Goal: Task Accomplishment & Management: Use online tool/utility

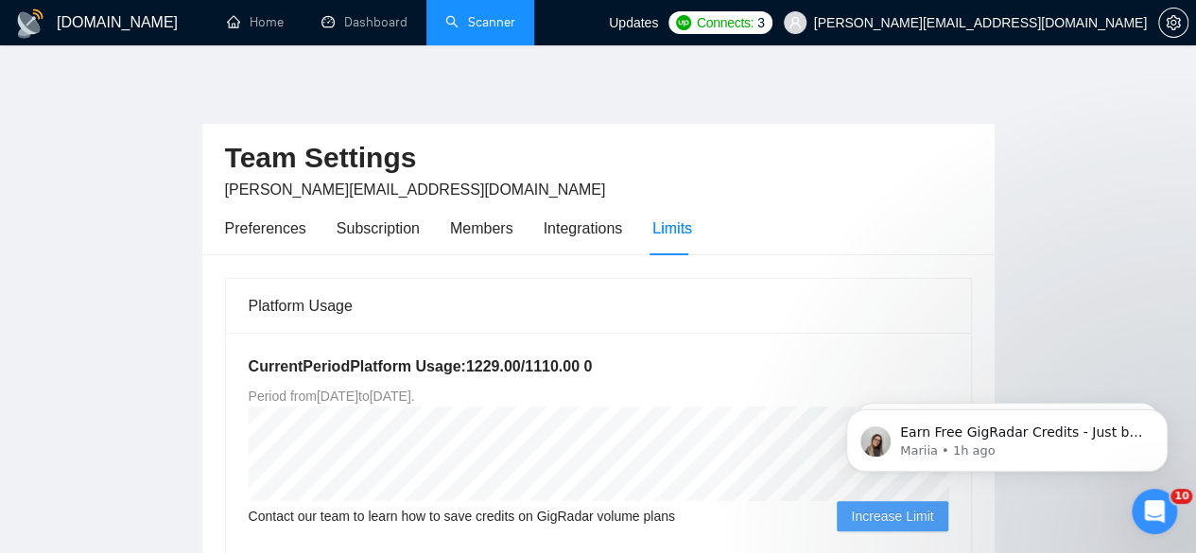
click at [451, 20] on link "Scanner" at bounding box center [480, 22] width 70 height 16
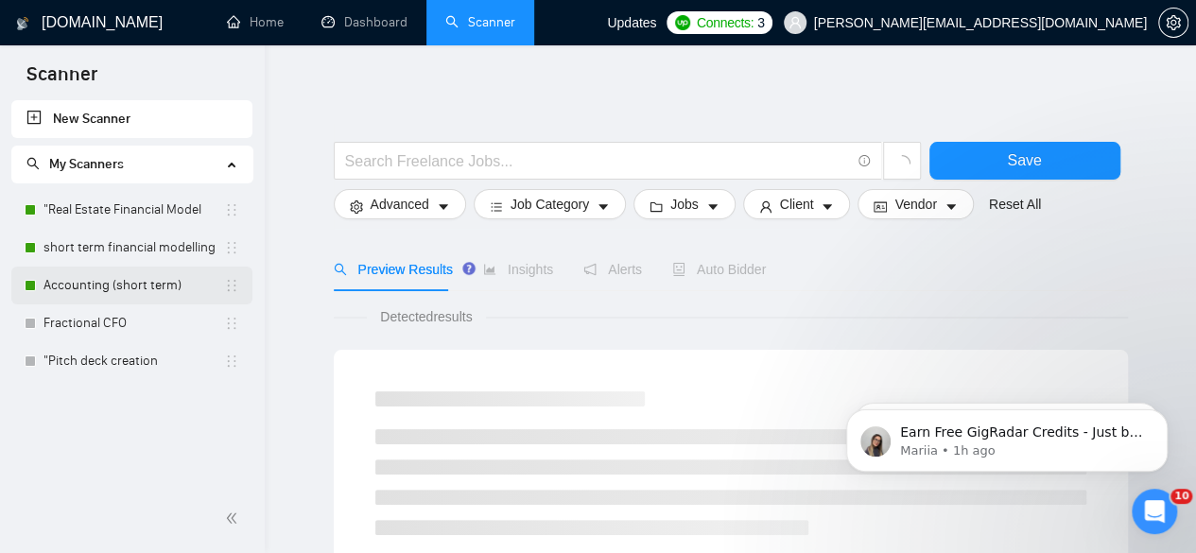
click at [106, 279] on link "Accounting (short term)" at bounding box center [133, 286] width 181 height 38
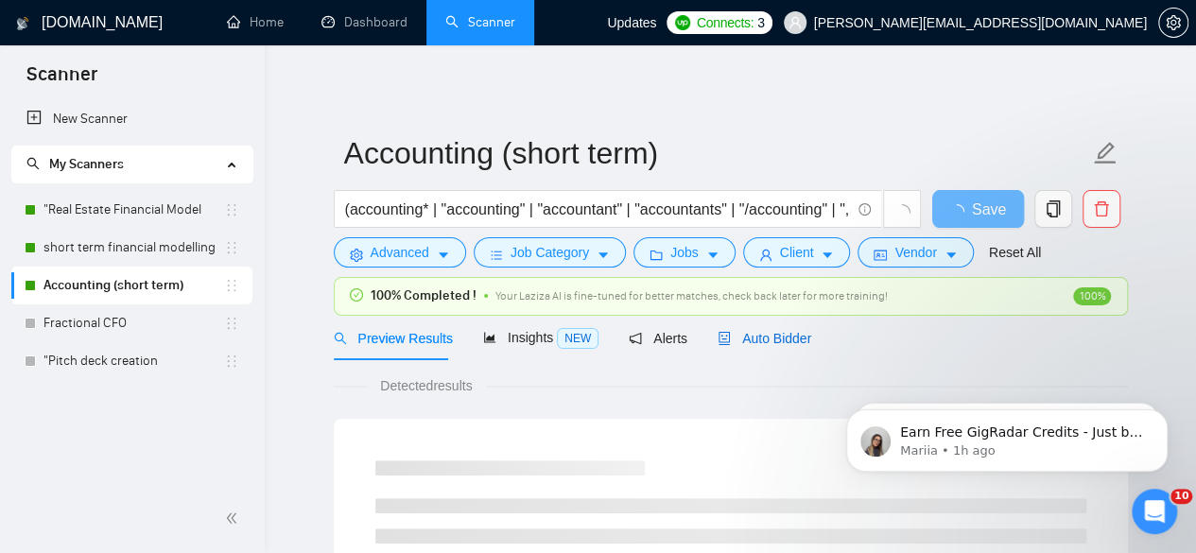
click at [768, 334] on span "Auto Bidder" at bounding box center [765, 338] width 94 height 15
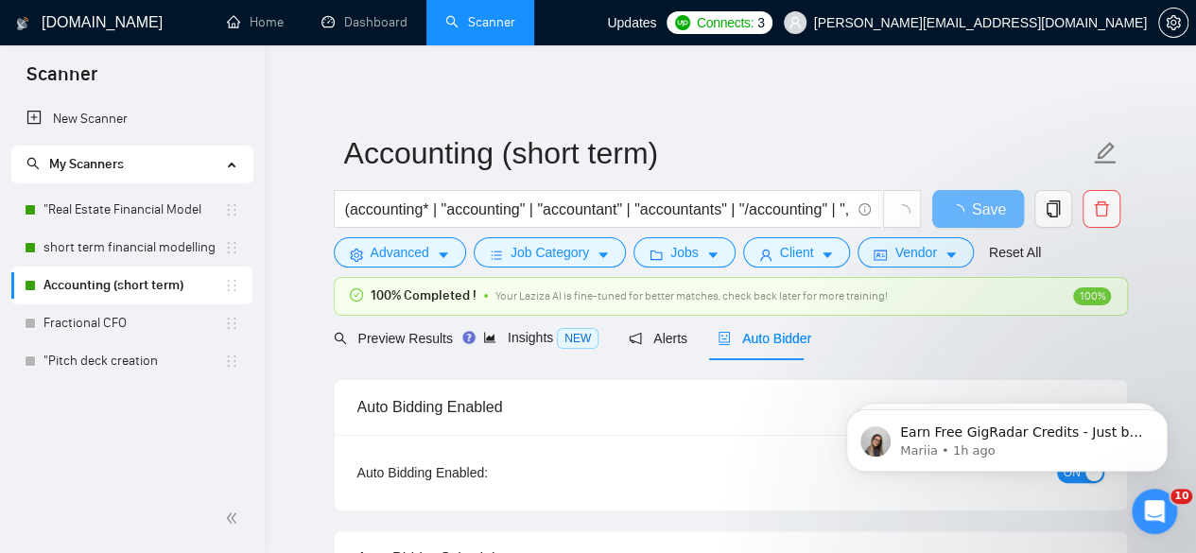
checkbox input "true"
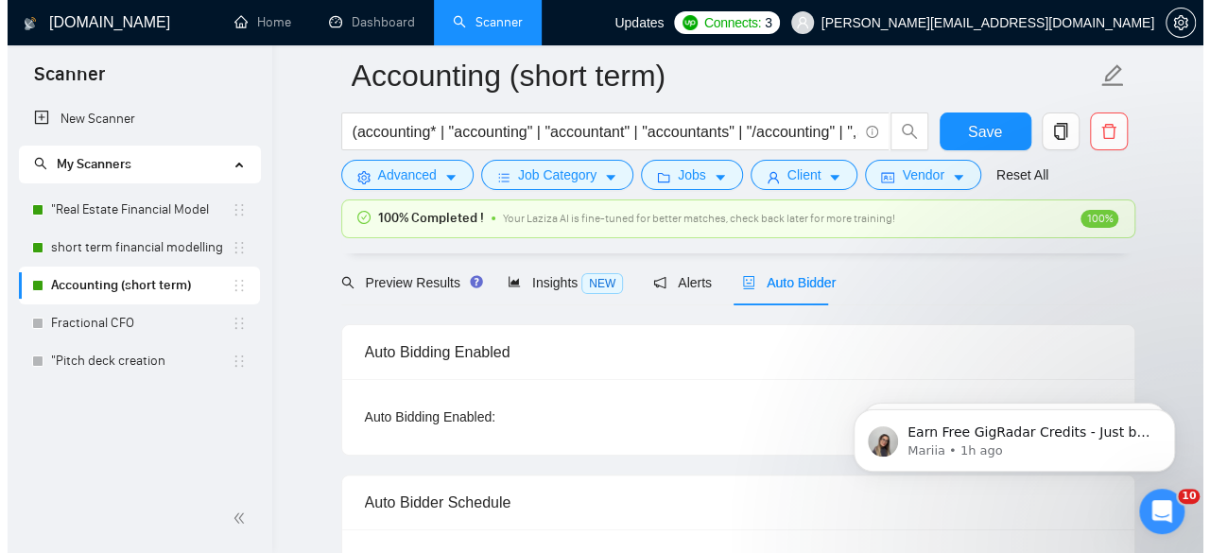
scroll to position [89, 0]
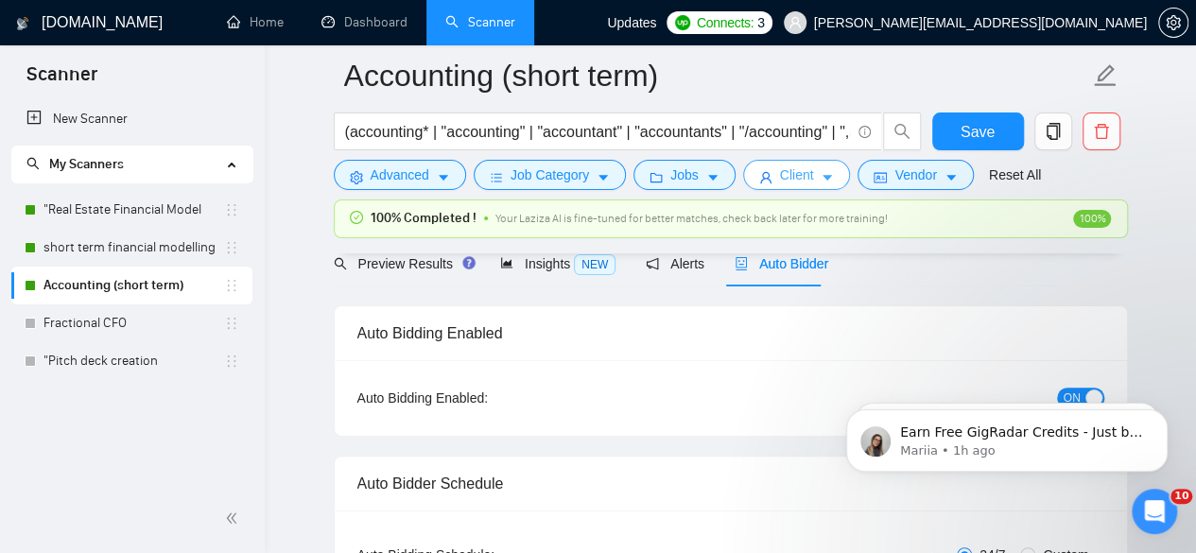
click at [817, 188] on button "Client" at bounding box center [797, 175] width 108 height 30
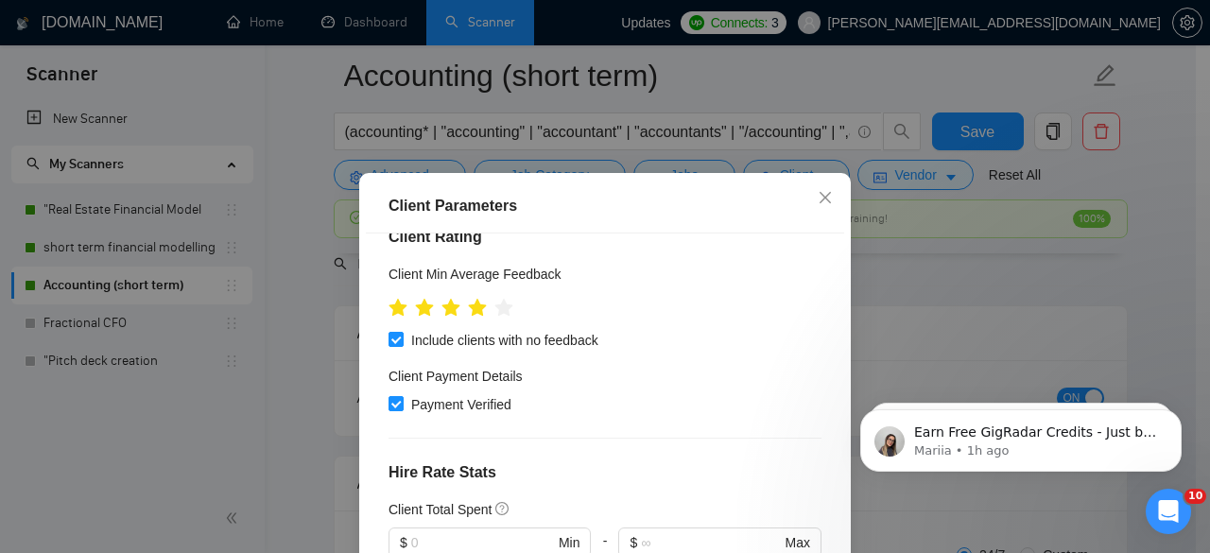
scroll to position [609, 0]
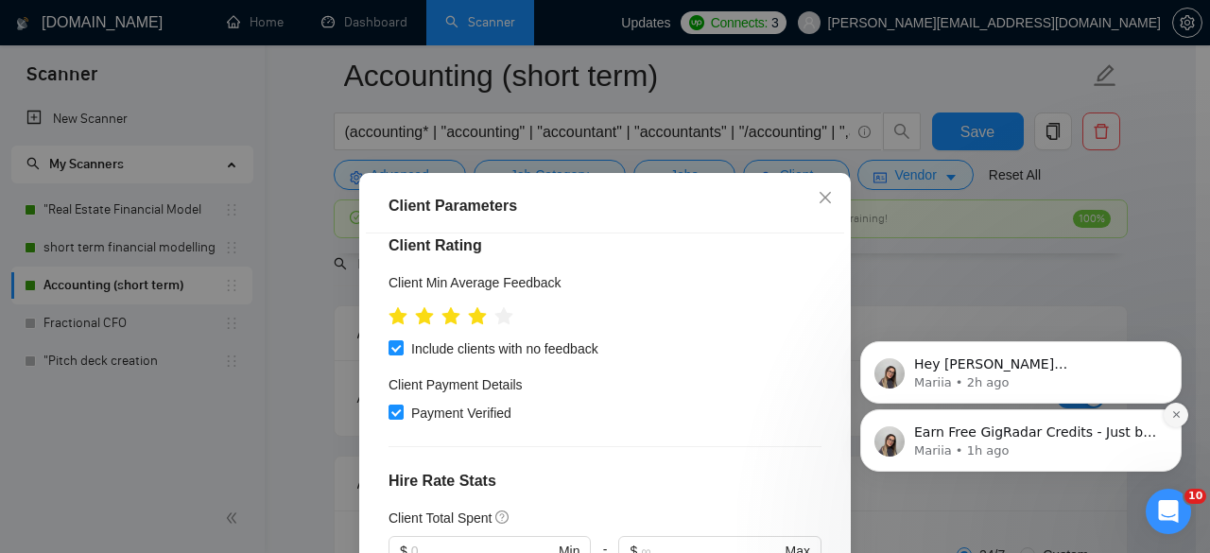
click at [1171, 408] on button "Dismiss notification" at bounding box center [1176, 415] width 25 height 25
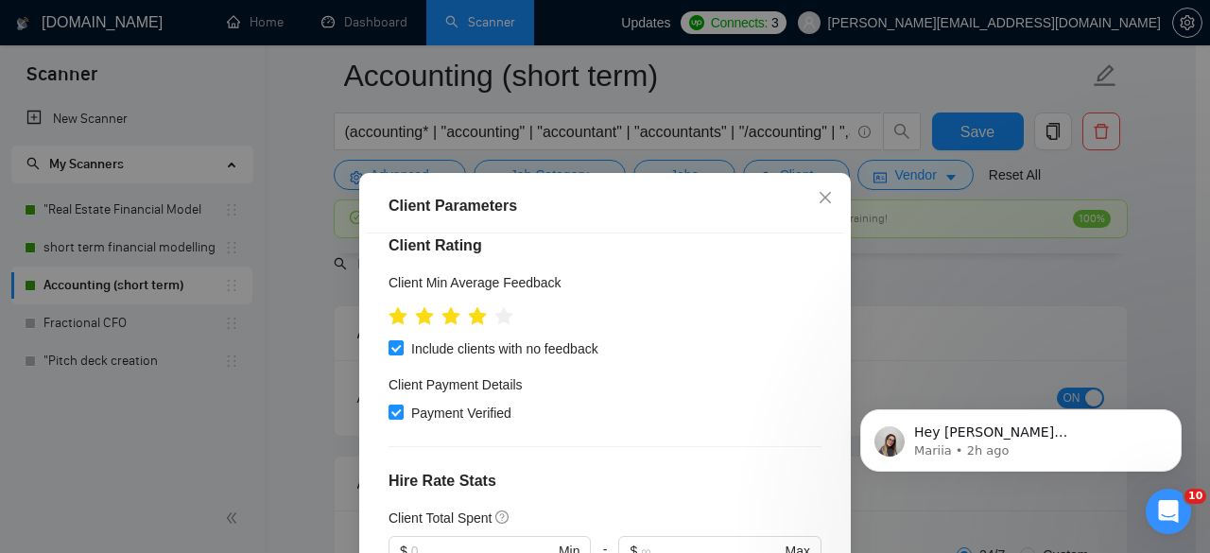
click at [1171, 408] on button "Dismiss notification" at bounding box center [1177, 416] width 20 height 20
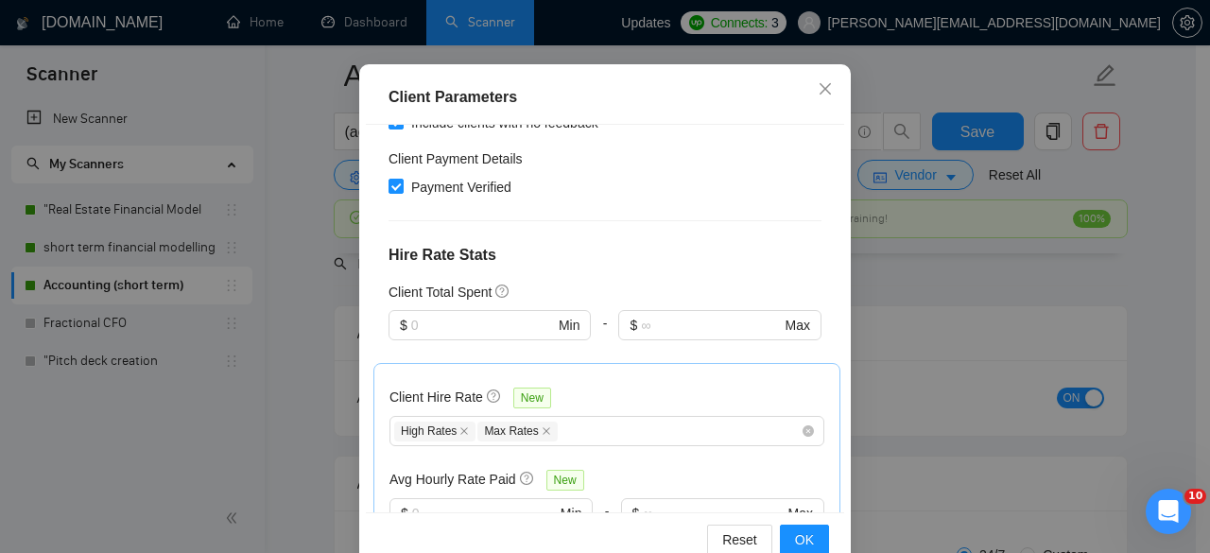
scroll to position [727, 0]
click at [818, 90] on icon "close" at bounding box center [825, 88] width 15 height 15
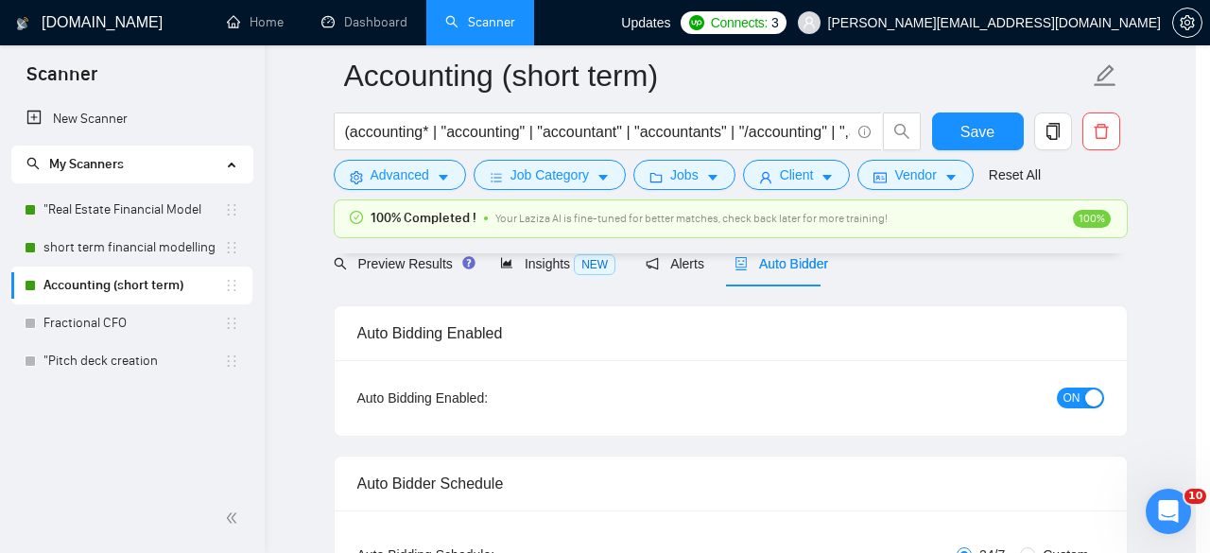
scroll to position [91, 0]
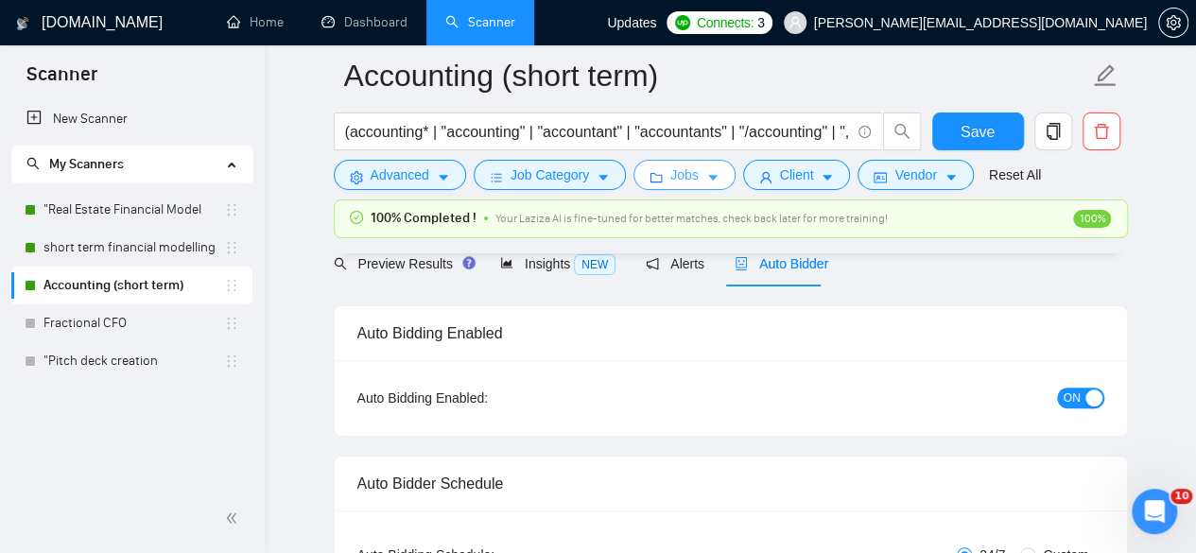
click at [697, 182] on button "Jobs" at bounding box center [684, 175] width 102 height 30
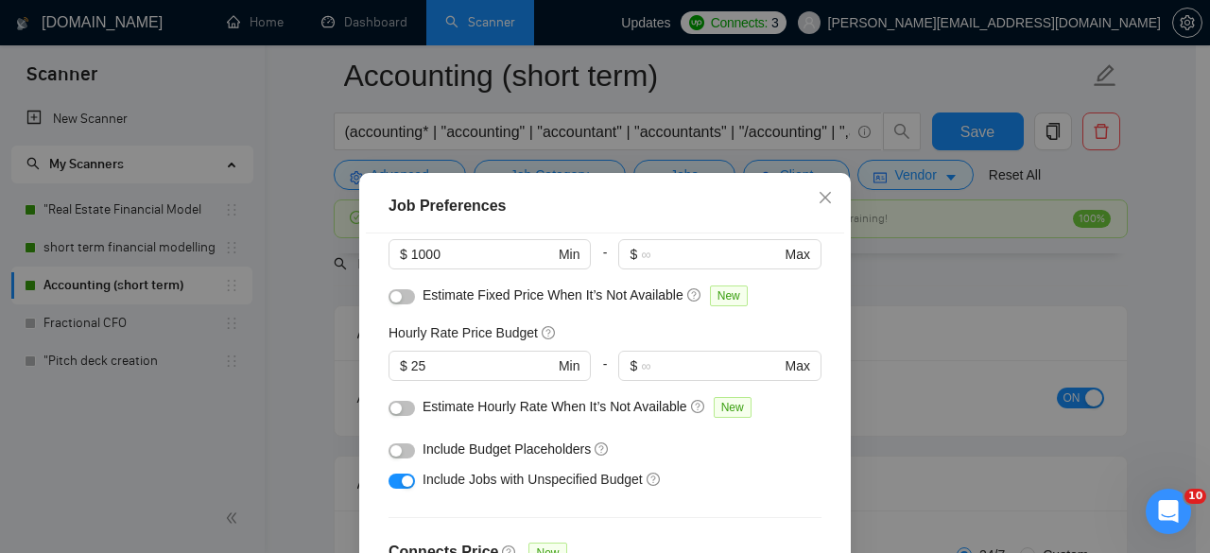
scroll to position [163, 0]
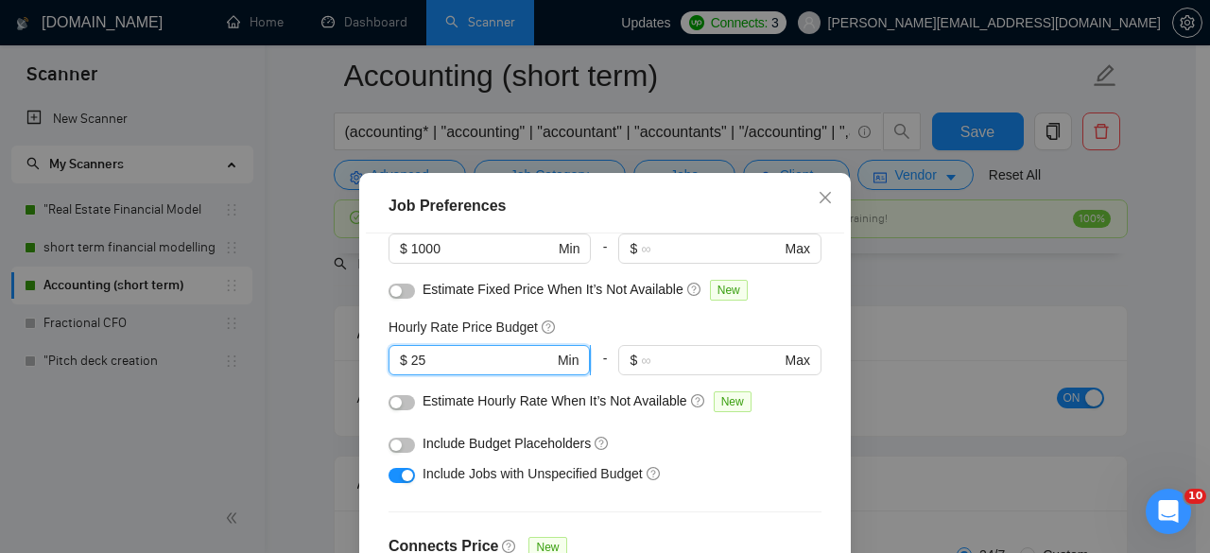
click at [427, 359] on input "25" at bounding box center [482, 360] width 143 height 21
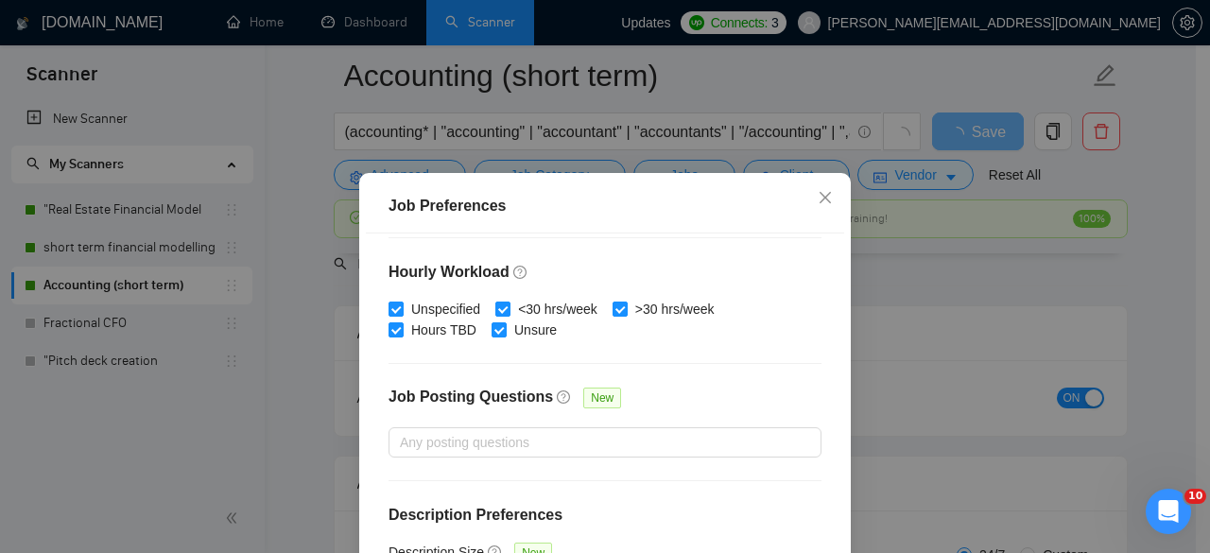
scroll to position [150, 0]
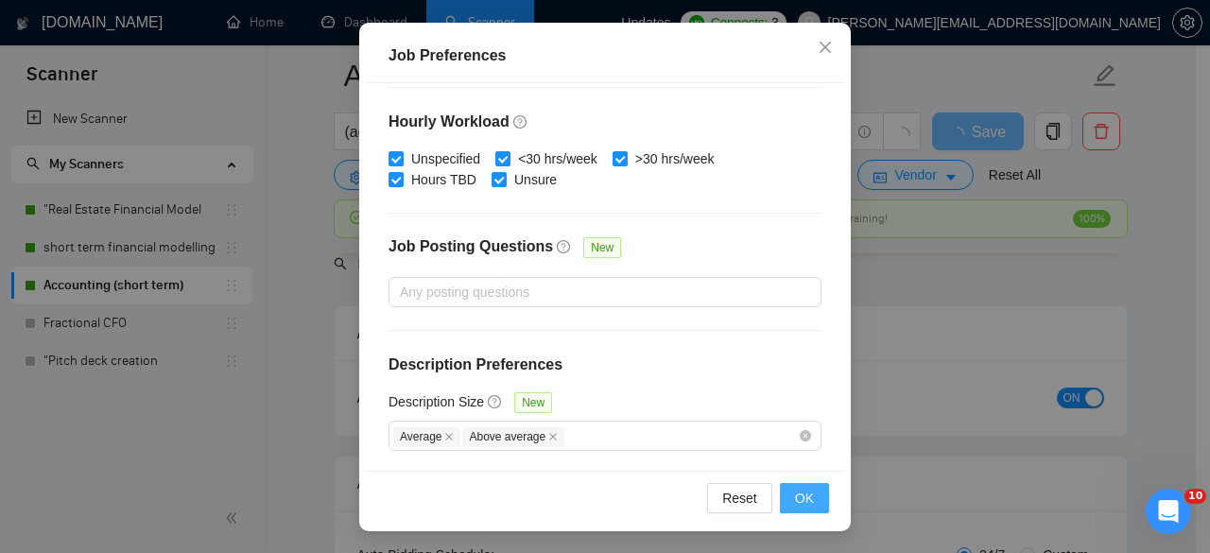
click at [788, 503] on button "OK" at bounding box center [804, 498] width 49 height 30
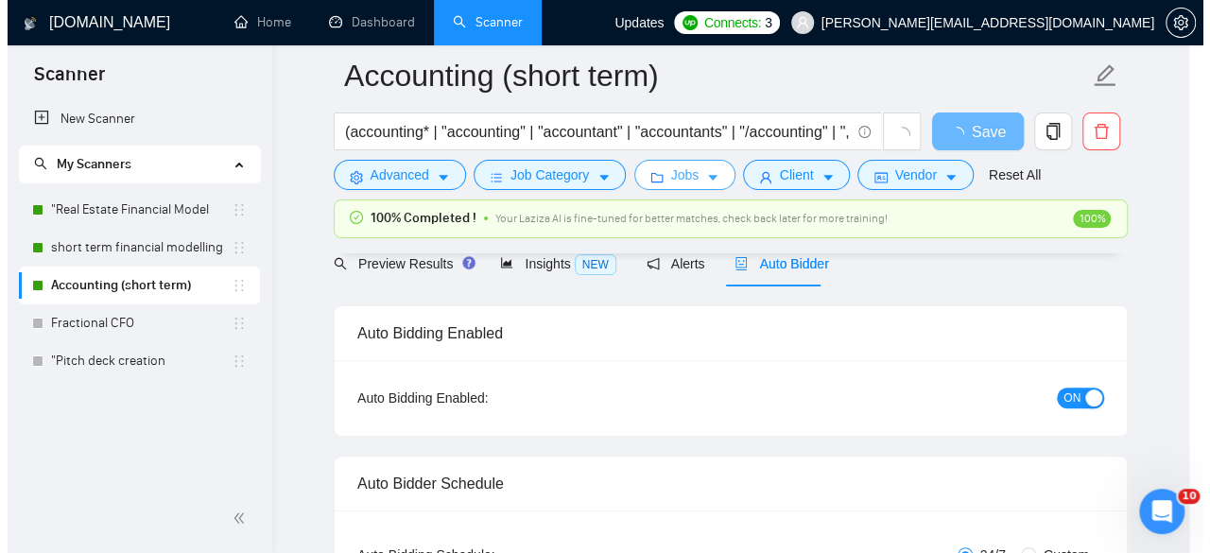
scroll to position [0, 0]
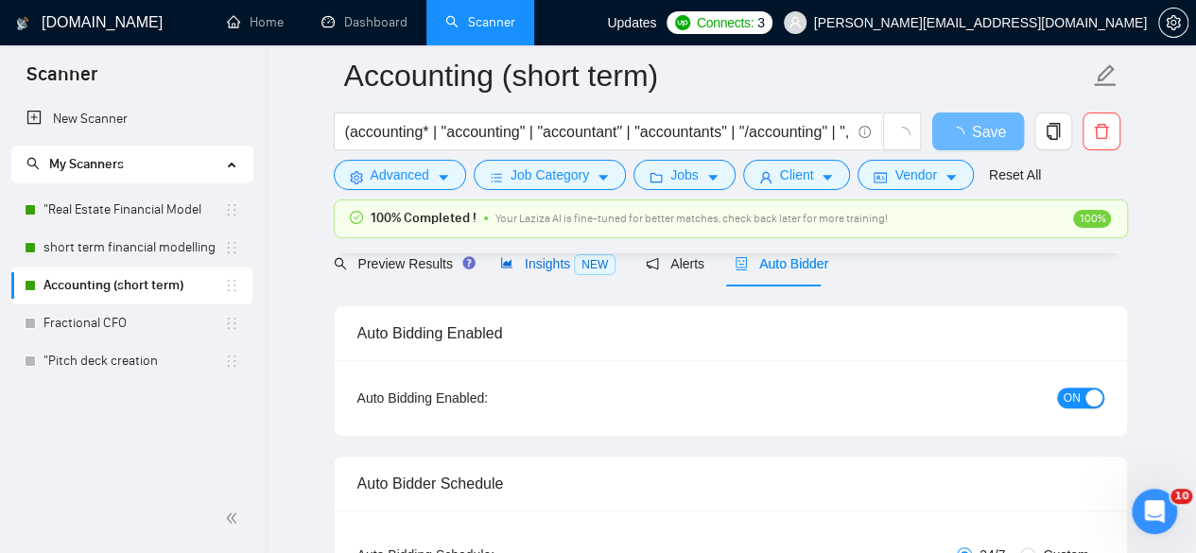
click at [523, 269] on span "Insights NEW" at bounding box center [557, 263] width 115 height 15
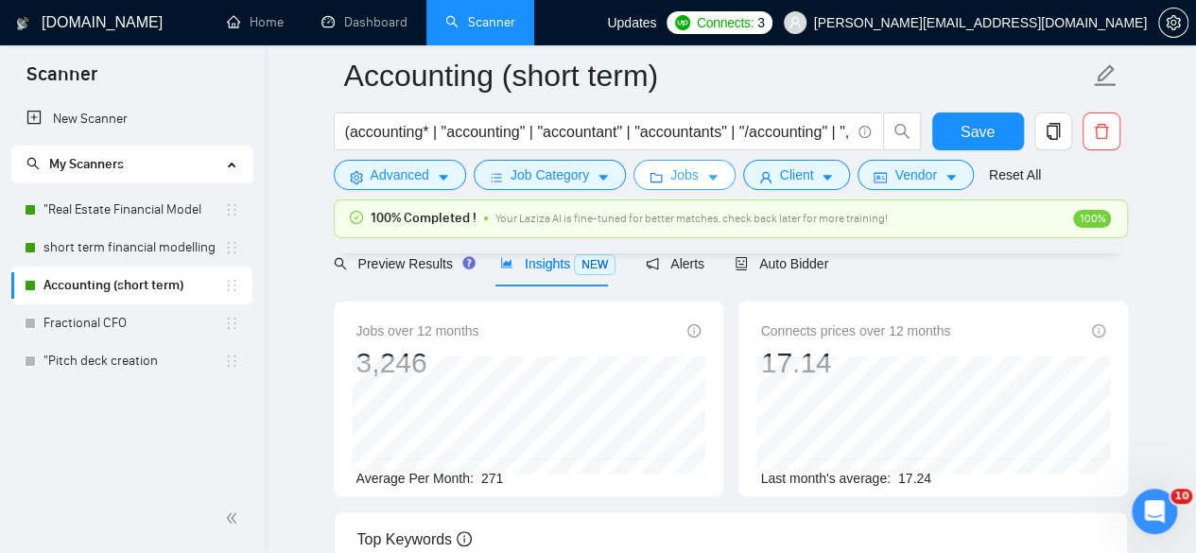
click at [715, 181] on button "Jobs" at bounding box center [684, 175] width 102 height 30
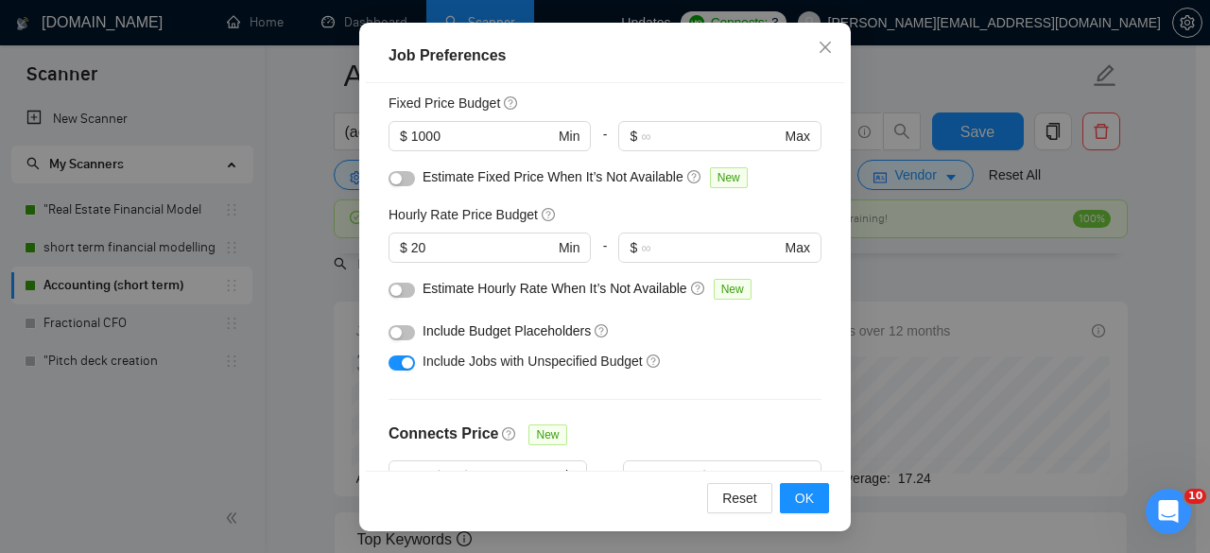
scroll to position [19, 0]
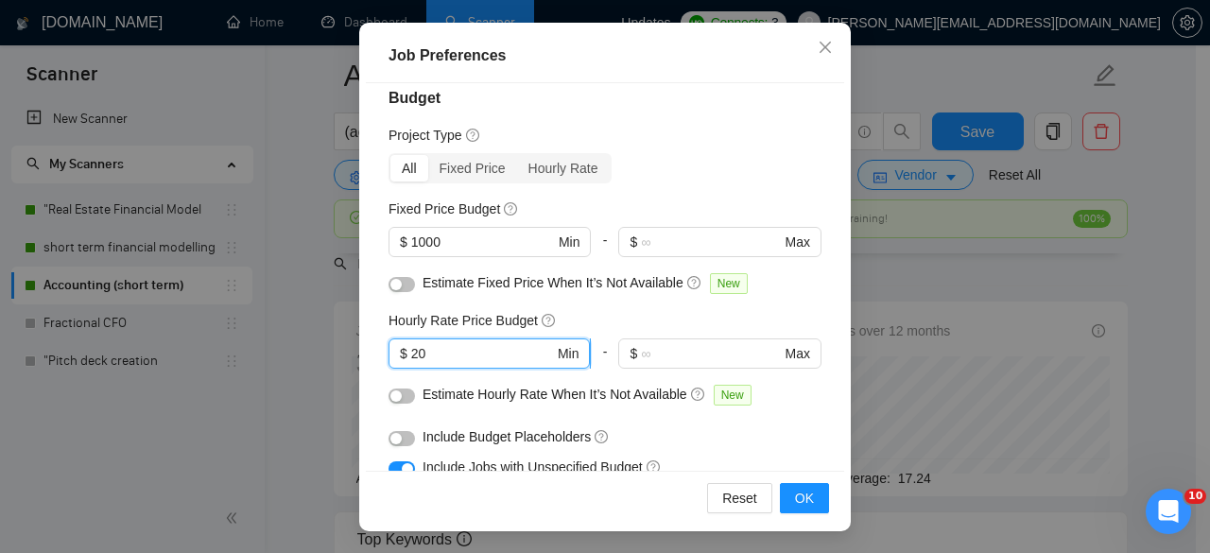
click at [431, 356] on input "20" at bounding box center [482, 353] width 143 height 21
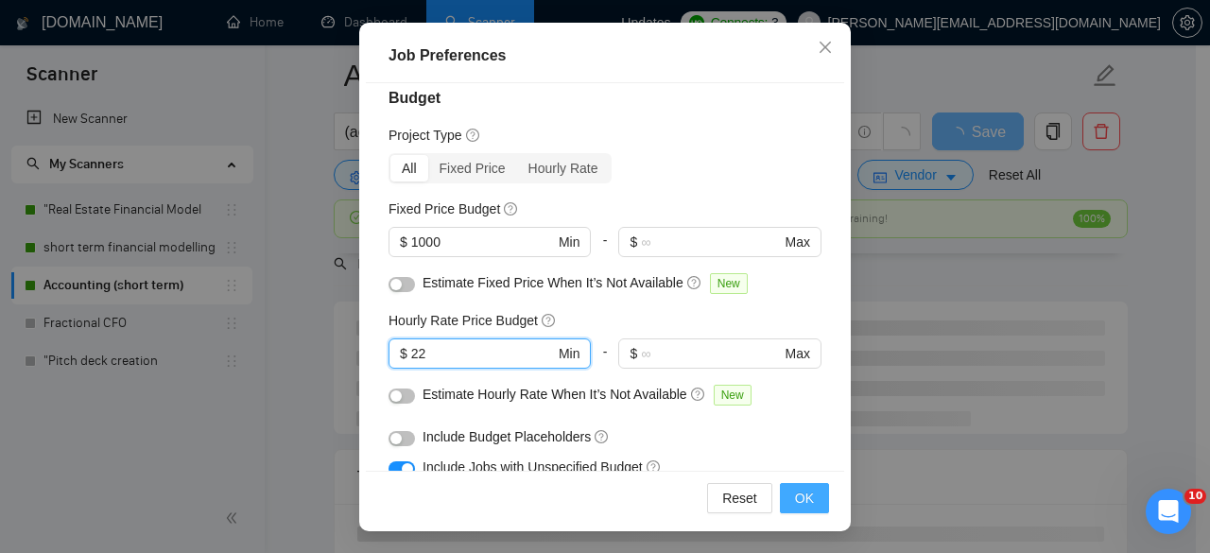
type input "22"
click at [789, 491] on button "OK" at bounding box center [804, 498] width 49 height 30
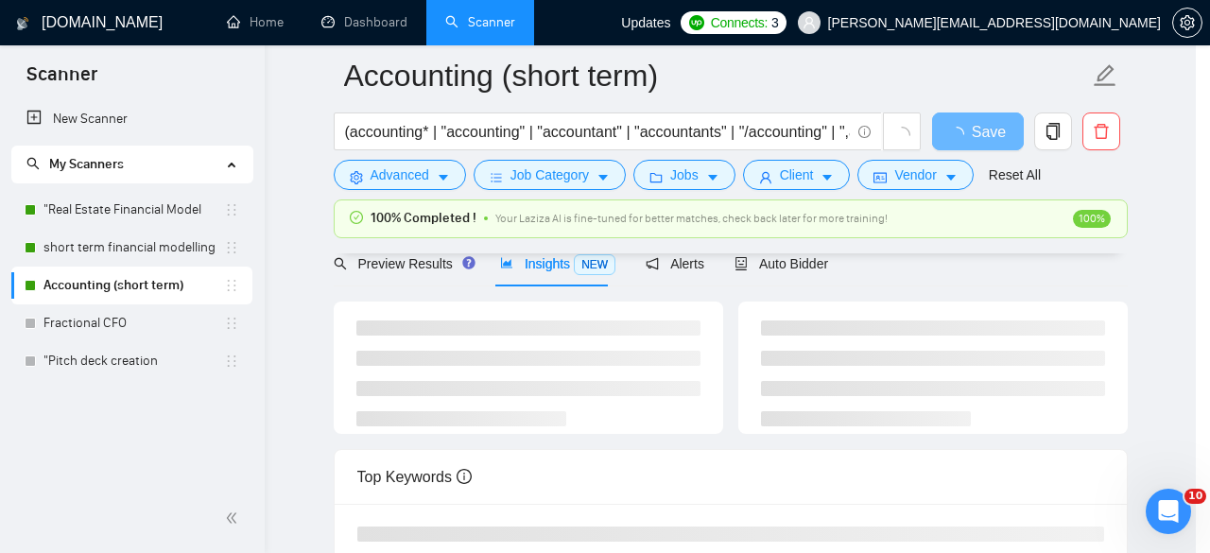
scroll to position [91, 0]
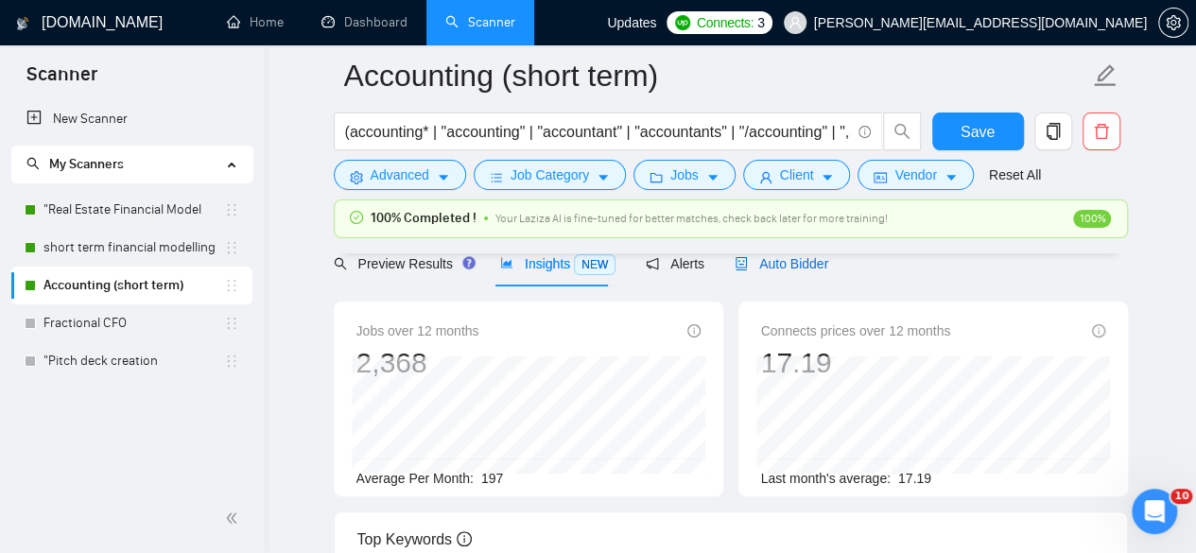
click at [759, 261] on span "Auto Bidder" at bounding box center [782, 263] width 94 height 15
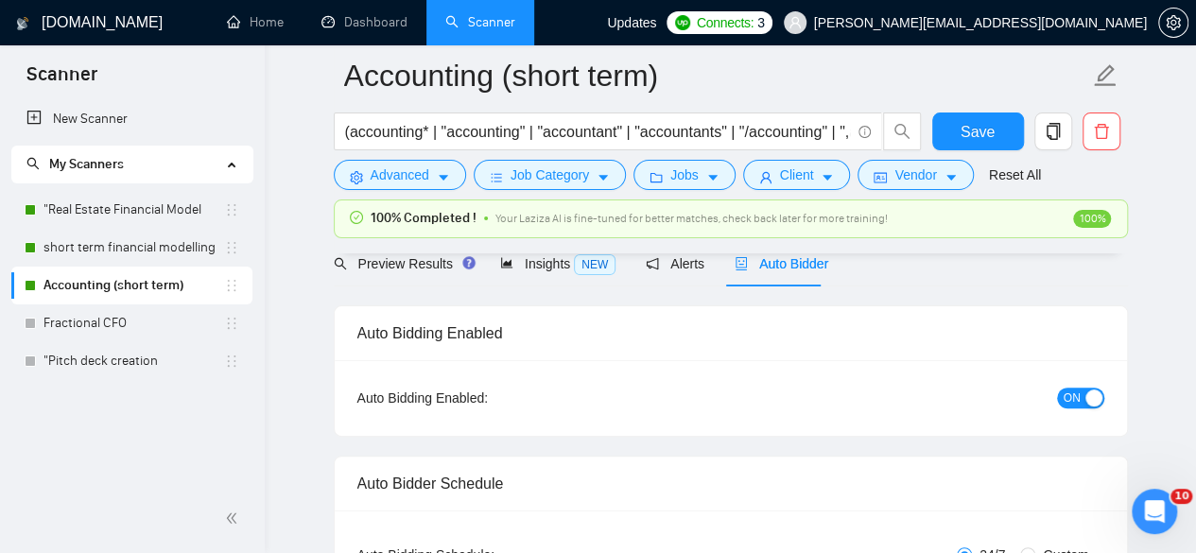
checkbox input "true"
click at [546, 258] on span "Insights NEW" at bounding box center [557, 263] width 115 height 15
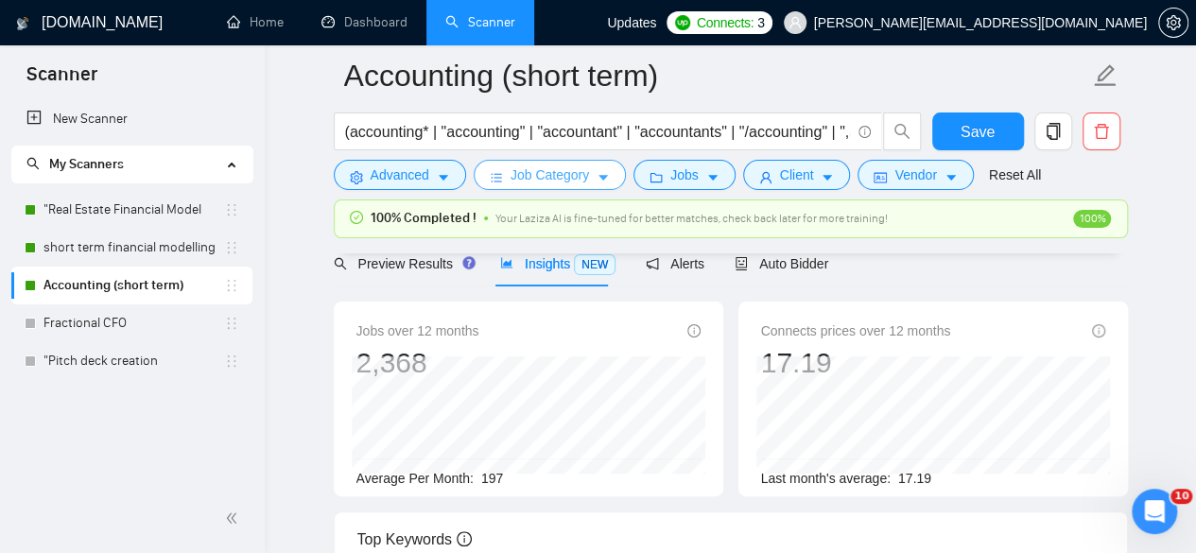
click at [605, 185] on button "Job Category" at bounding box center [550, 175] width 152 height 30
click at [698, 185] on button "Jobs" at bounding box center [684, 175] width 102 height 30
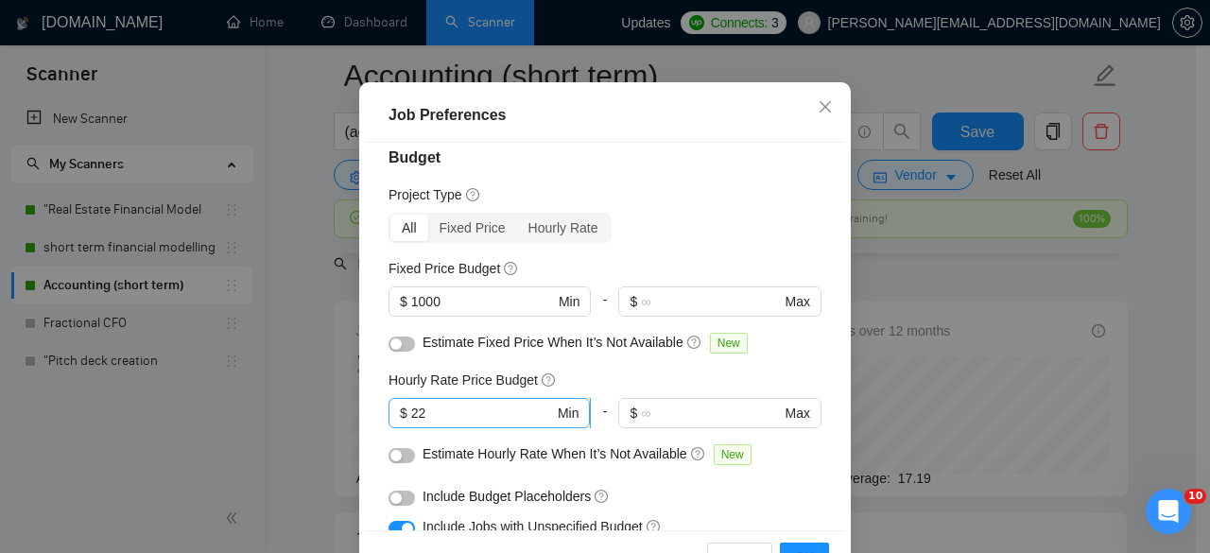
click at [444, 424] on input "22" at bounding box center [482, 413] width 143 height 21
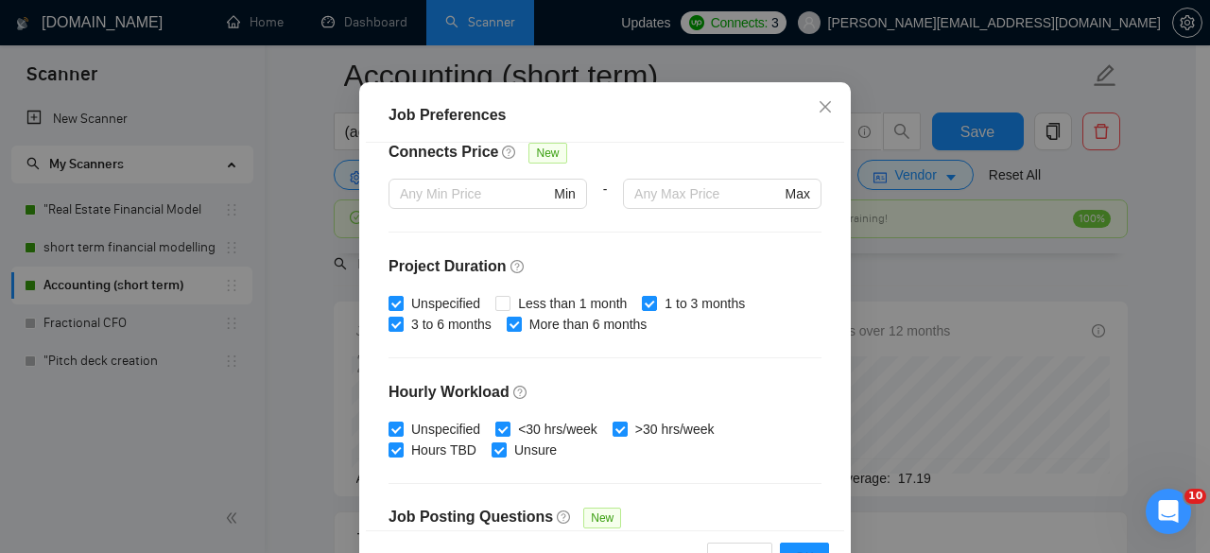
scroll to position [677, 0]
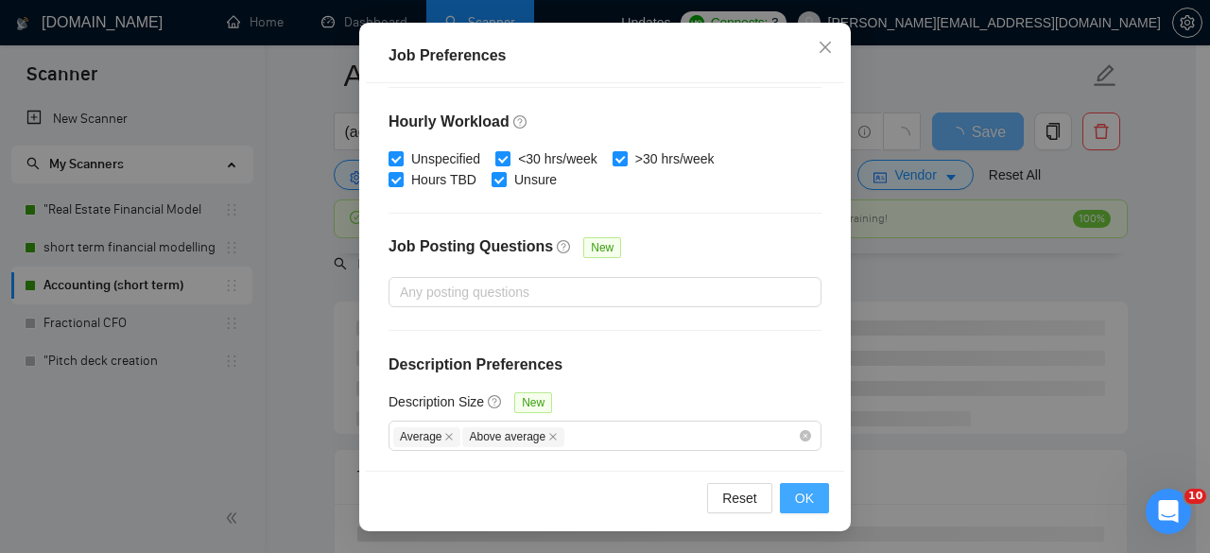
type input "20"
click at [796, 491] on span "OK" at bounding box center [804, 498] width 19 height 21
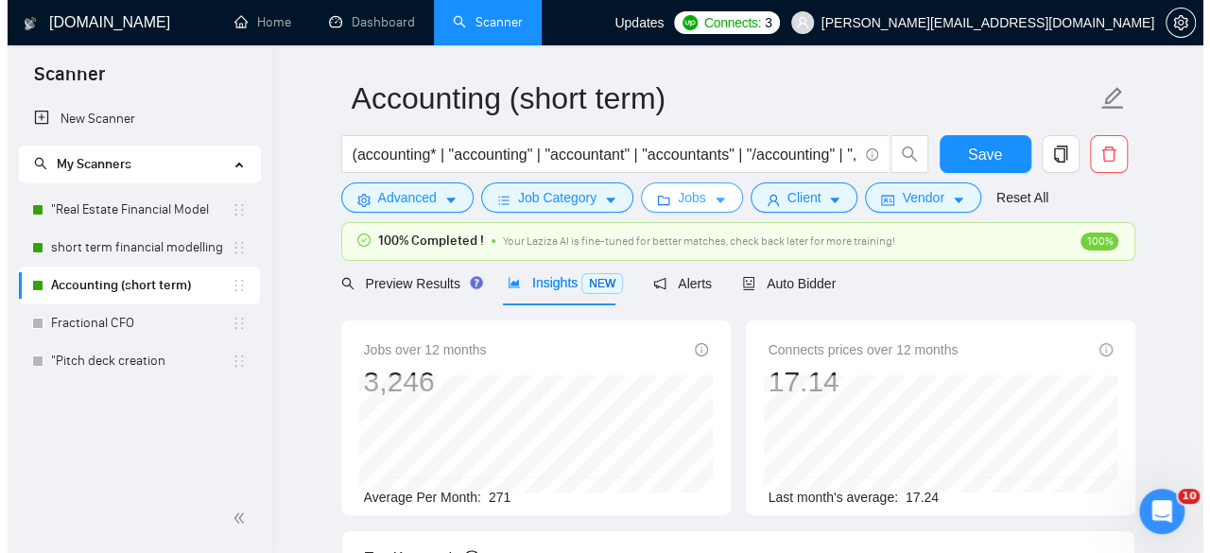
scroll to position [54, 0]
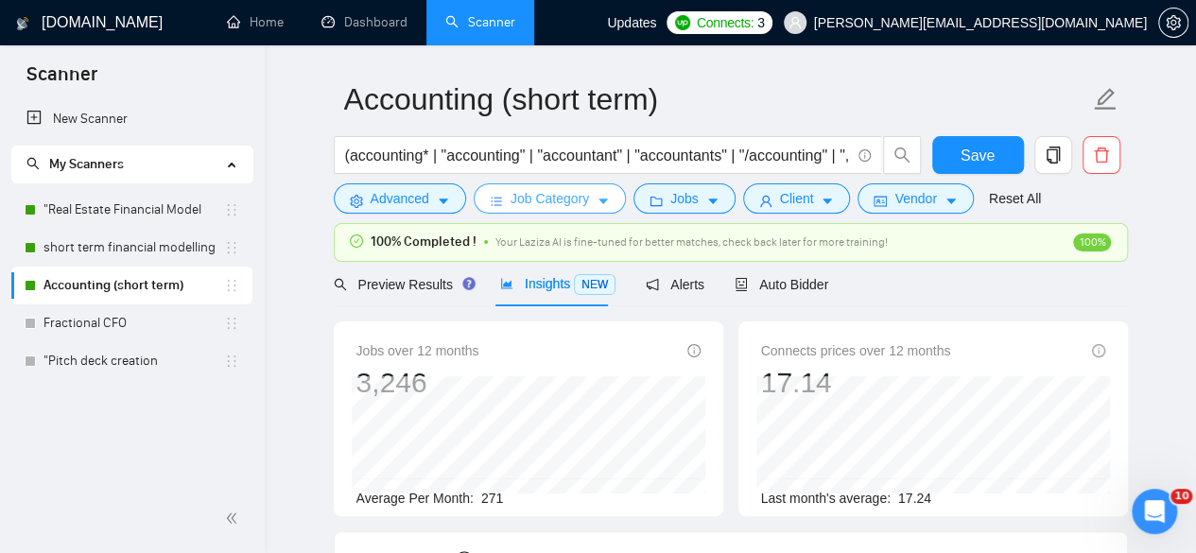
click at [602, 199] on icon "caret-down" at bounding box center [603, 201] width 13 height 13
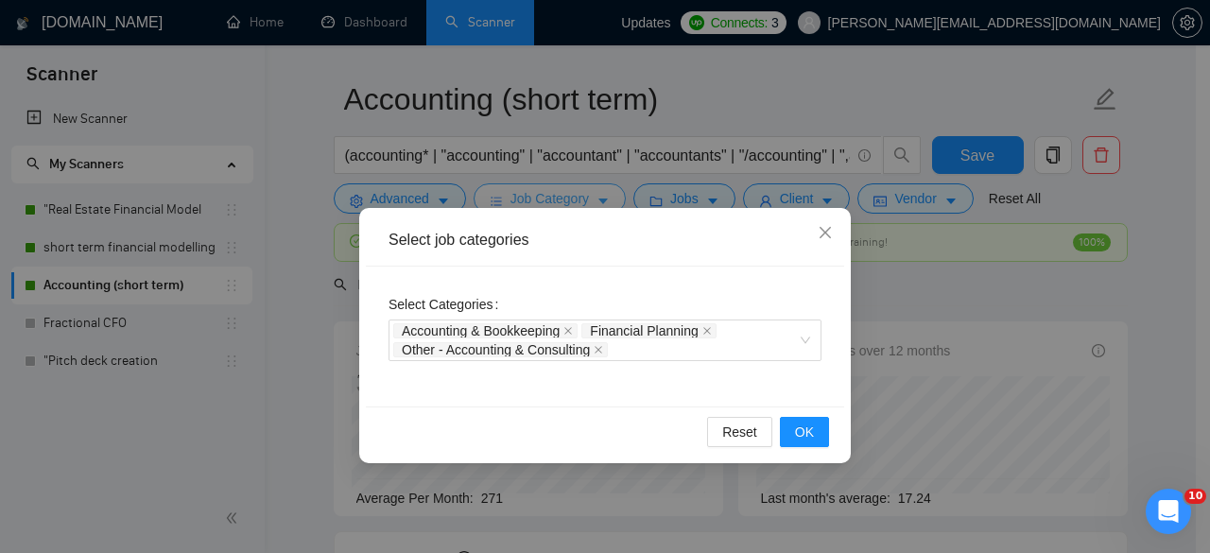
click at [602, 199] on div "Select job categories Select Categories Accounting & Bookkeeping Financial Plan…" at bounding box center [605, 276] width 1210 height 553
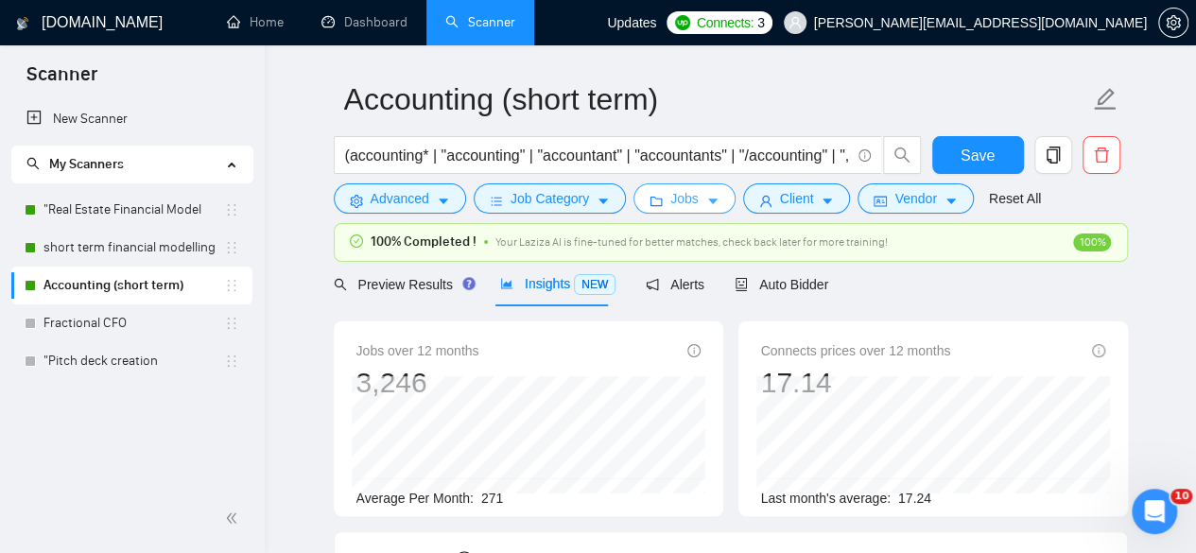
click at [706, 203] on icon "caret-down" at bounding box center [712, 201] width 13 height 13
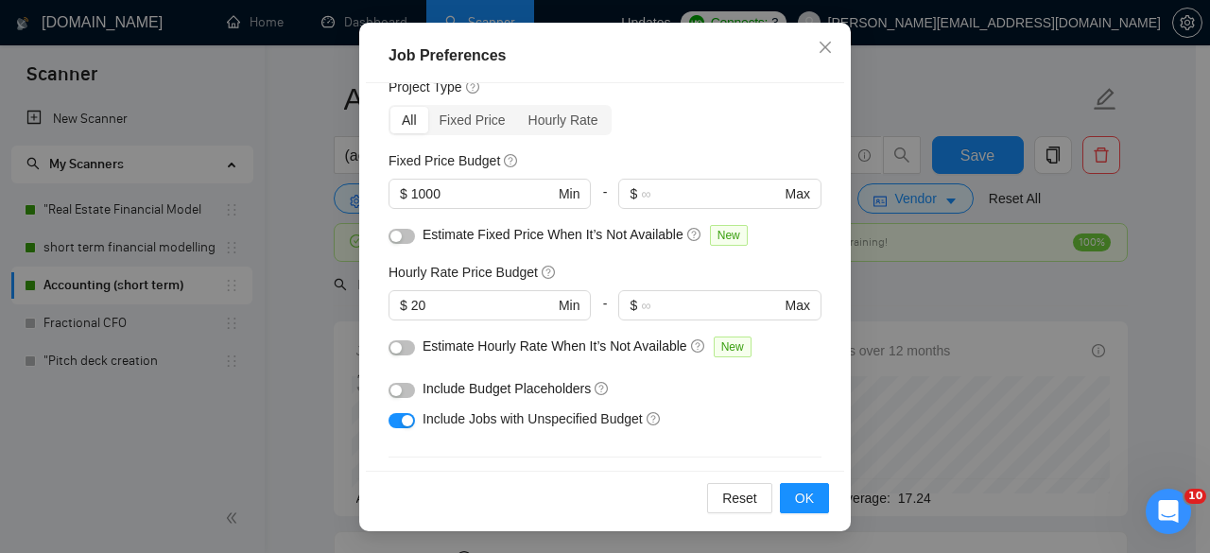
scroll to position [0, 0]
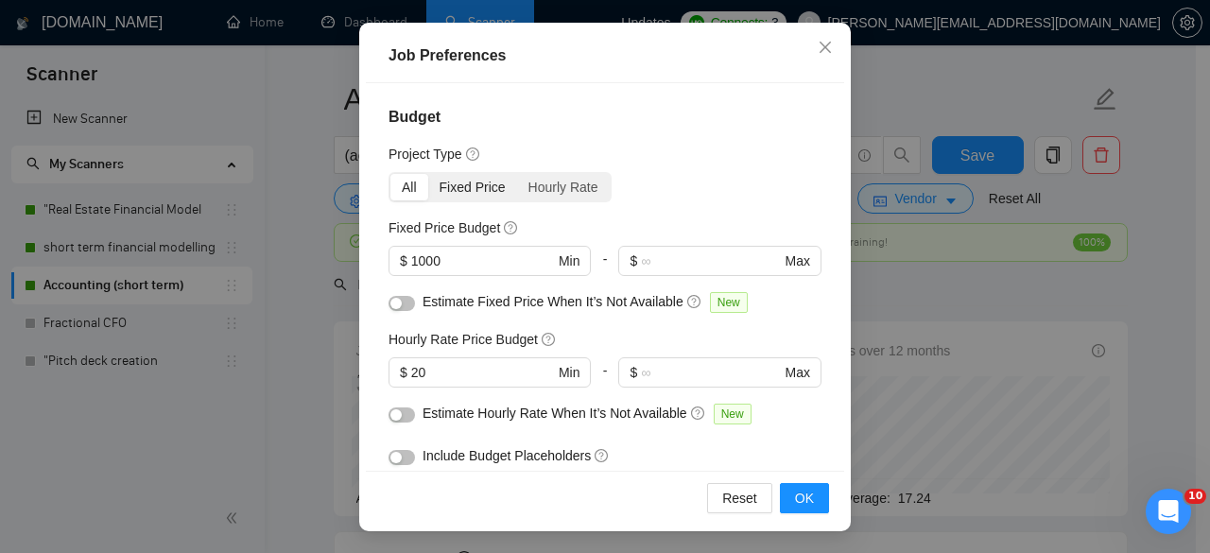
click at [476, 180] on div "Fixed Price" at bounding box center [472, 187] width 89 height 26
click at [428, 174] on input "Fixed Price" at bounding box center [428, 174] width 0 height 0
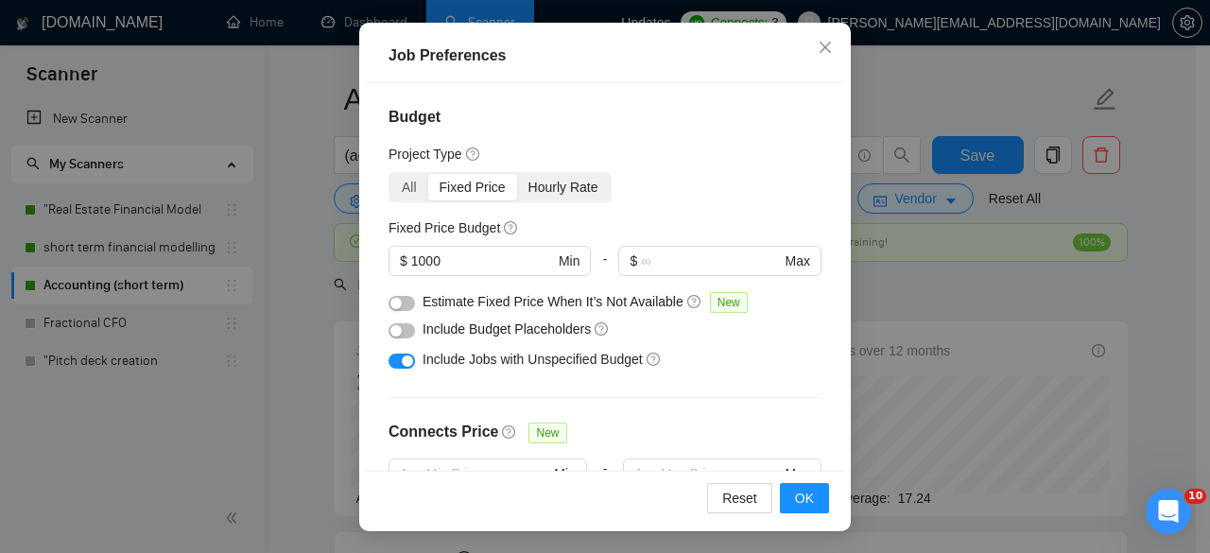
click at [554, 190] on div "Hourly Rate" at bounding box center [563, 187] width 93 height 26
click at [517, 174] on input "Hourly Rate" at bounding box center [517, 174] width 0 height 0
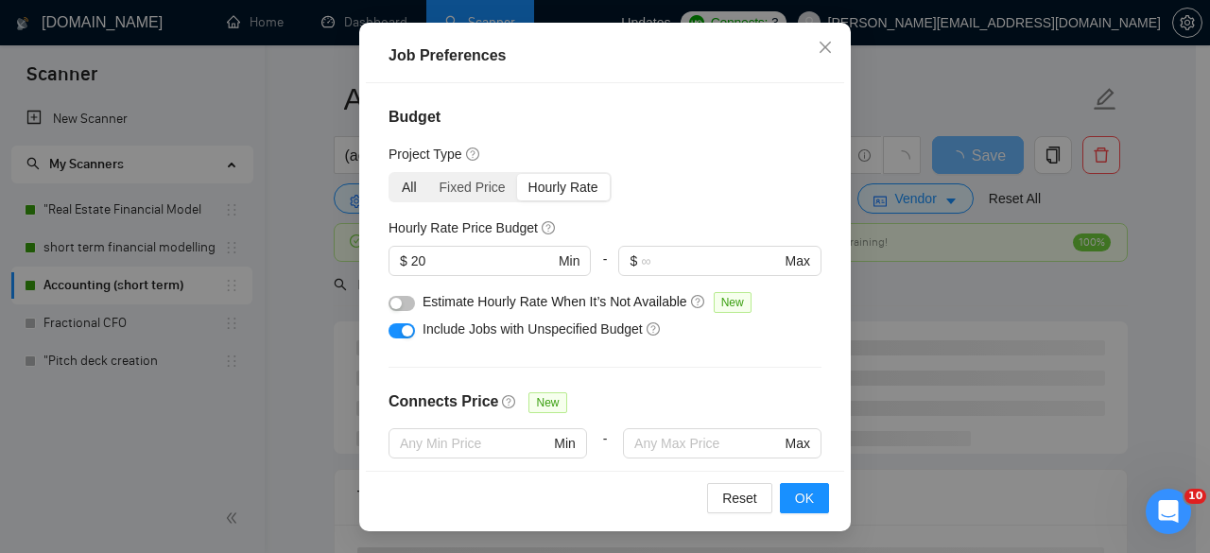
click at [410, 192] on div "All" at bounding box center [409, 187] width 38 height 26
click at [390, 174] on input "All" at bounding box center [390, 174] width 0 height 0
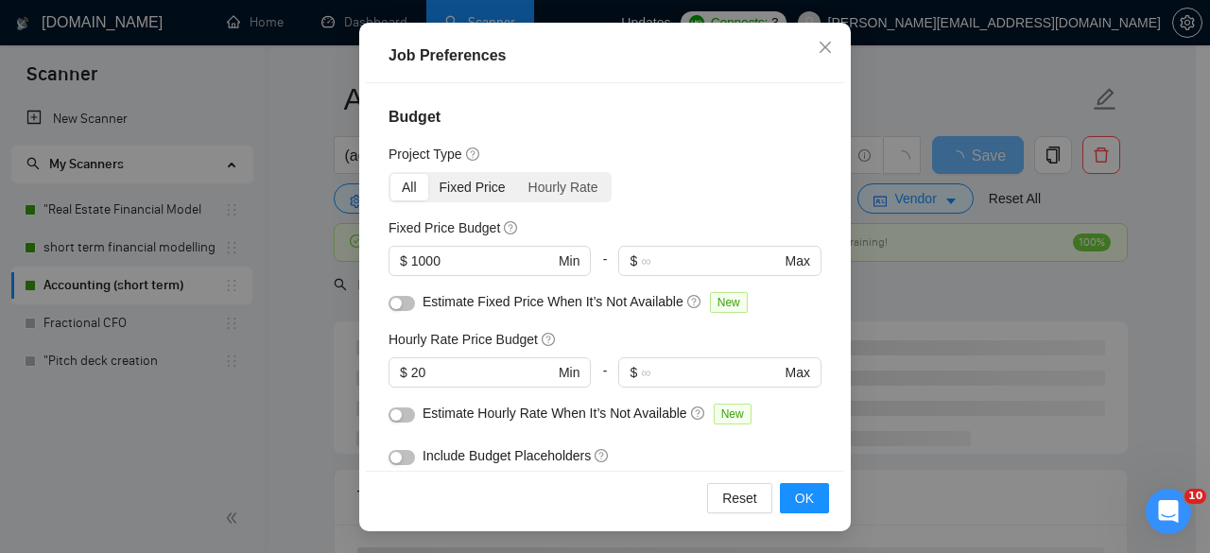
click at [457, 190] on div "Fixed Price" at bounding box center [472, 187] width 89 height 26
click at [428, 174] on input "Fixed Price" at bounding box center [428, 174] width 0 height 0
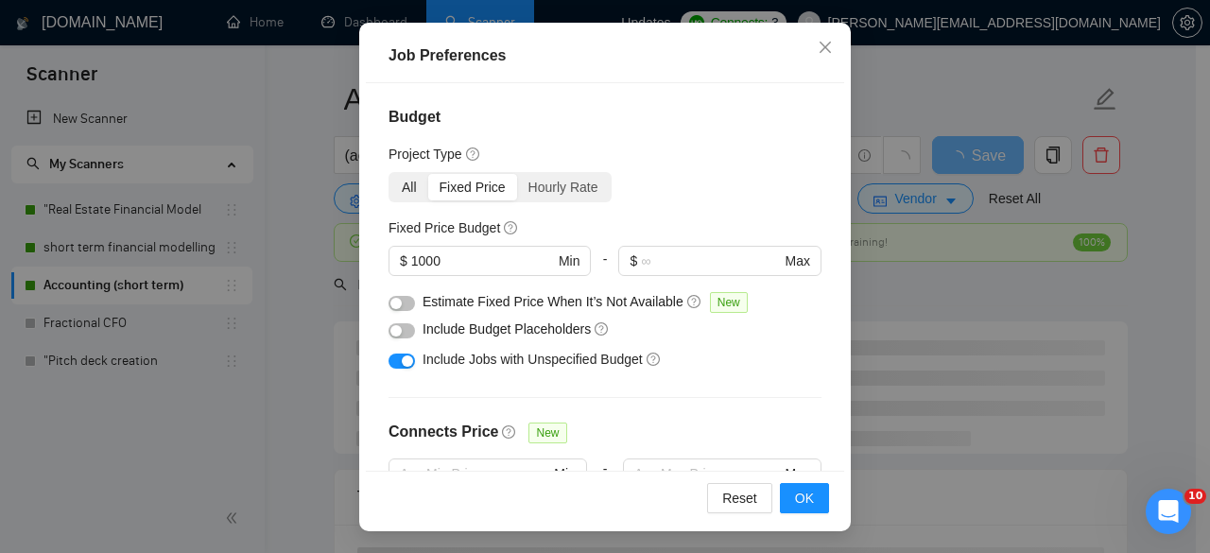
click at [402, 188] on div "All" at bounding box center [409, 187] width 38 height 26
click at [390, 174] on input "All" at bounding box center [390, 174] width 0 height 0
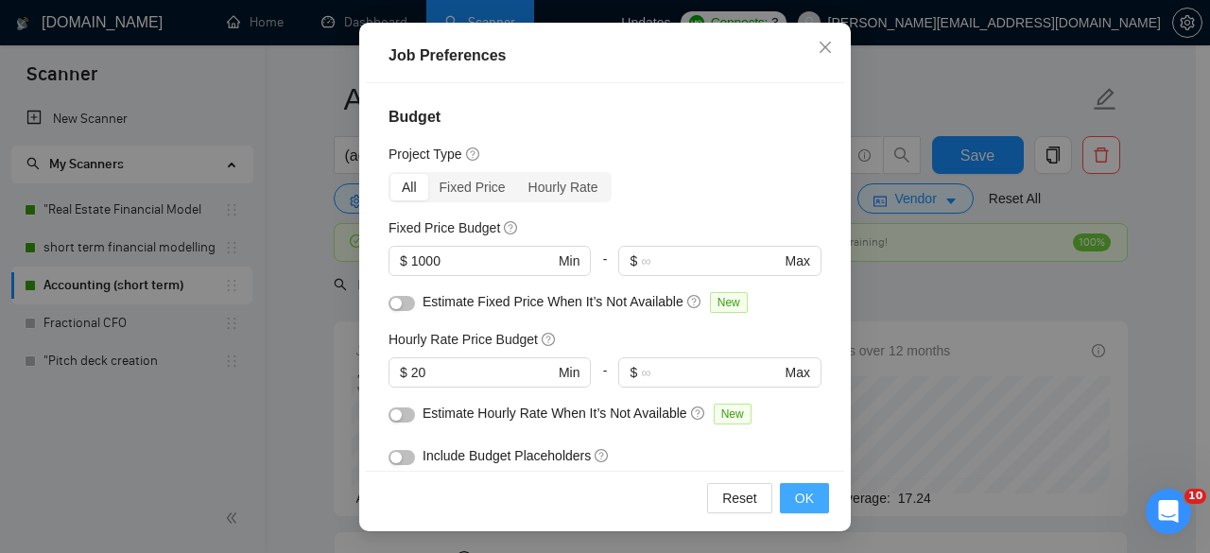
click at [813, 500] on button "OK" at bounding box center [804, 498] width 49 height 30
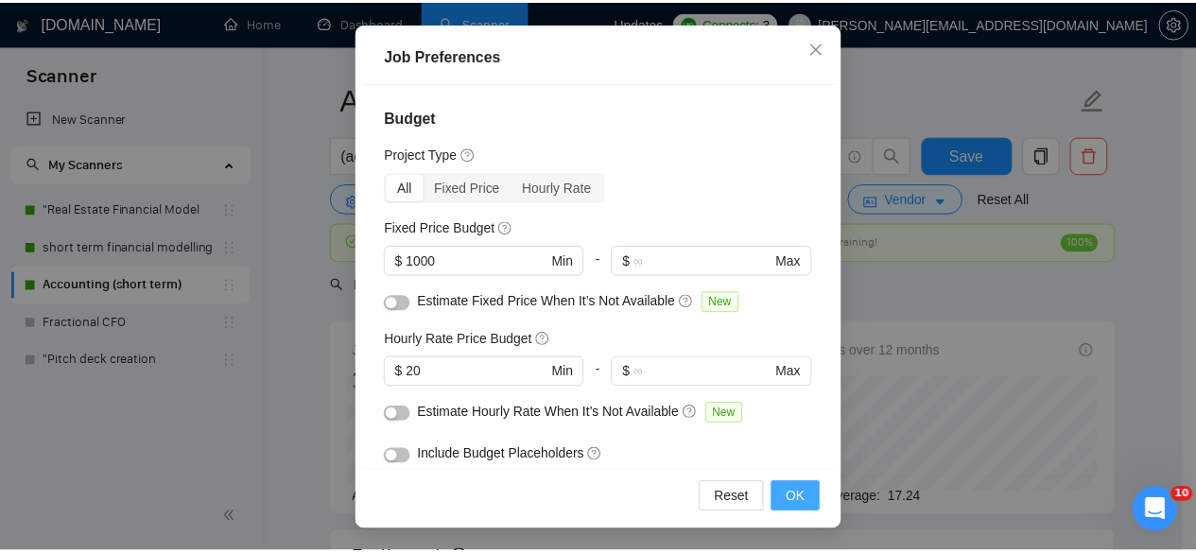
scroll to position [91, 0]
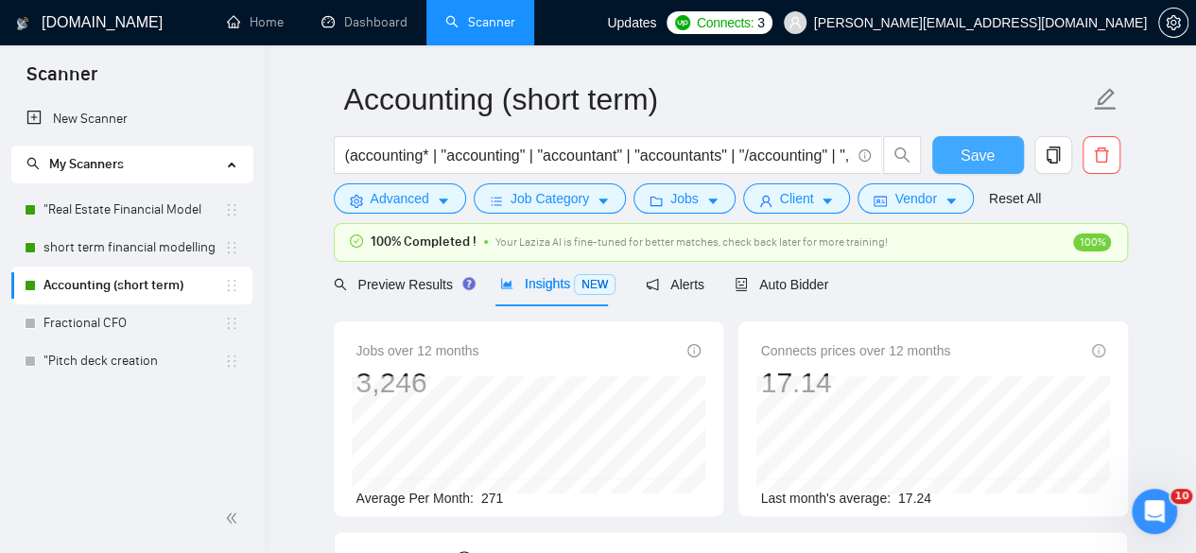
click at [955, 153] on button "Save" at bounding box center [978, 155] width 92 height 38
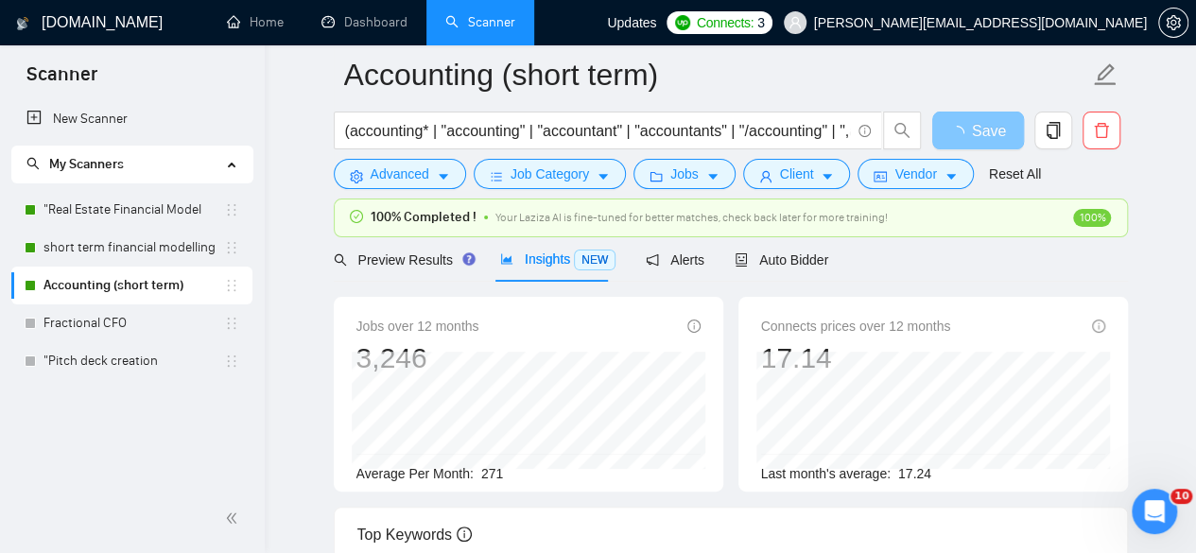
scroll to position [80, 0]
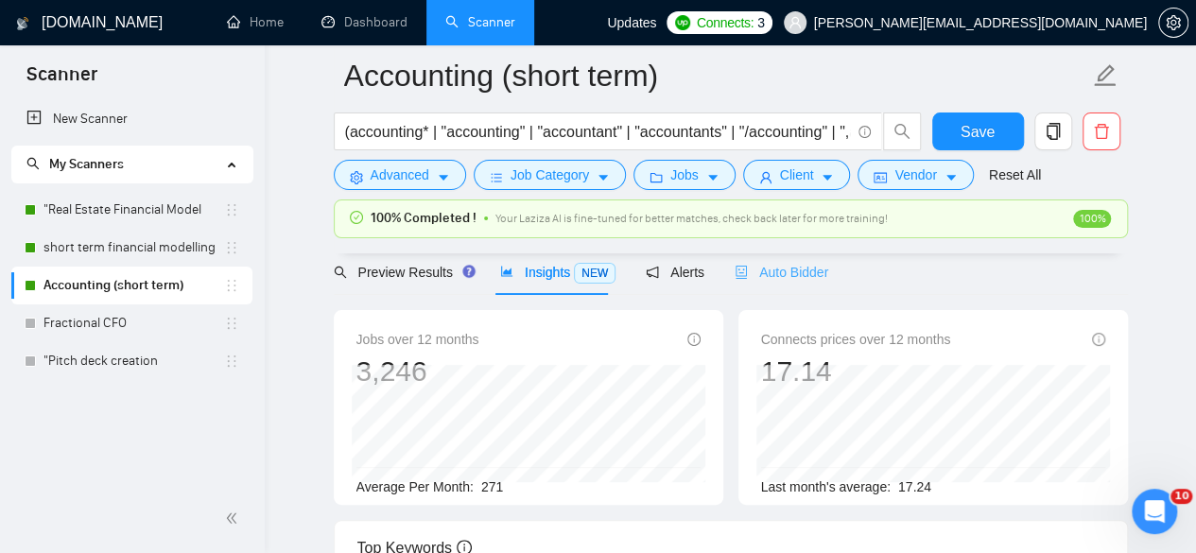
click at [800, 286] on div "Auto Bidder" at bounding box center [782, 273] width 94 height 44
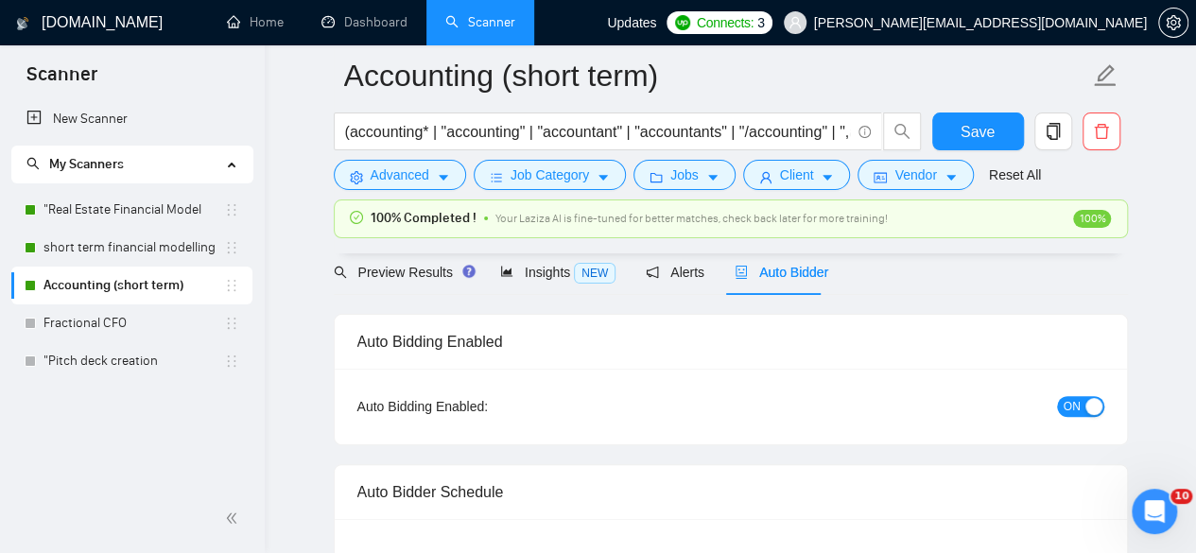
checkbox input "true"
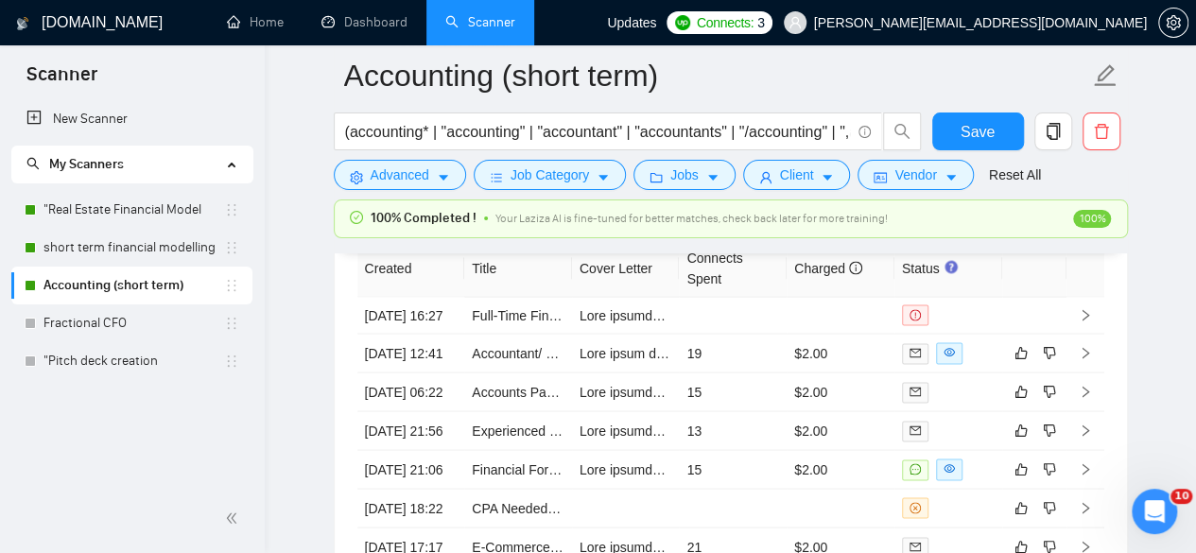
scroll to position [5168, 0]
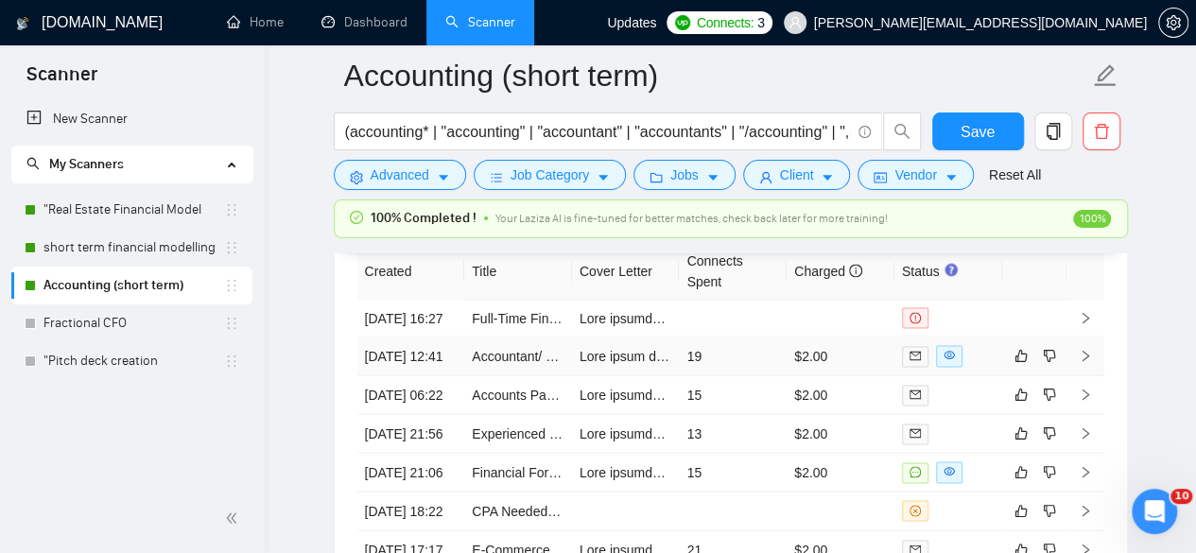
click at [747, 372] on td "19" at bounding box center [733, 356] width 108 height 39
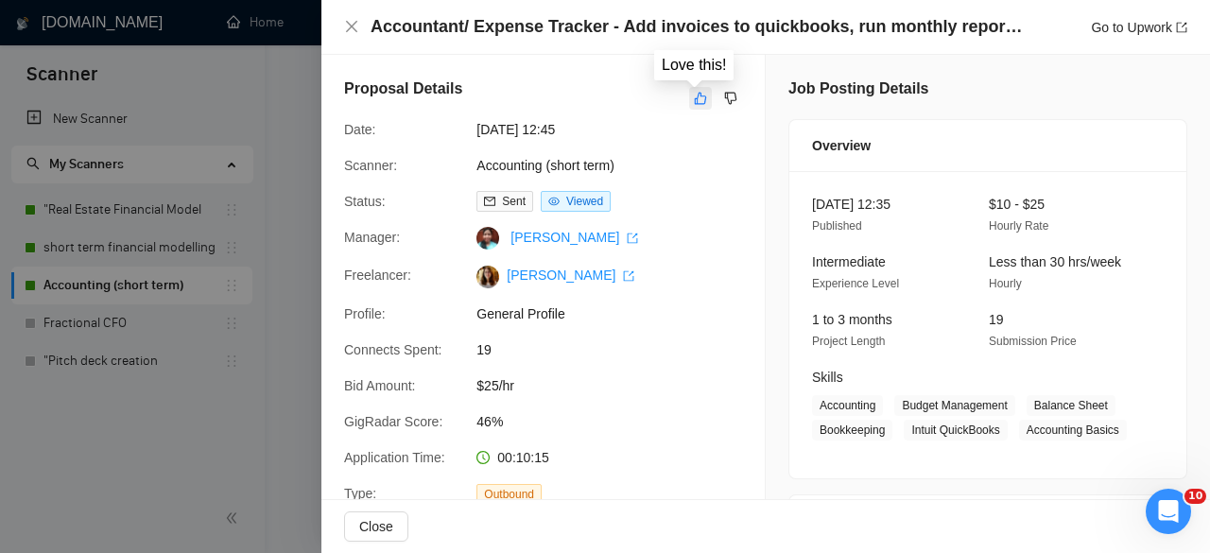
click at [695, 104] on icon "like" at bounding box center [701, 99] width 12 height 12
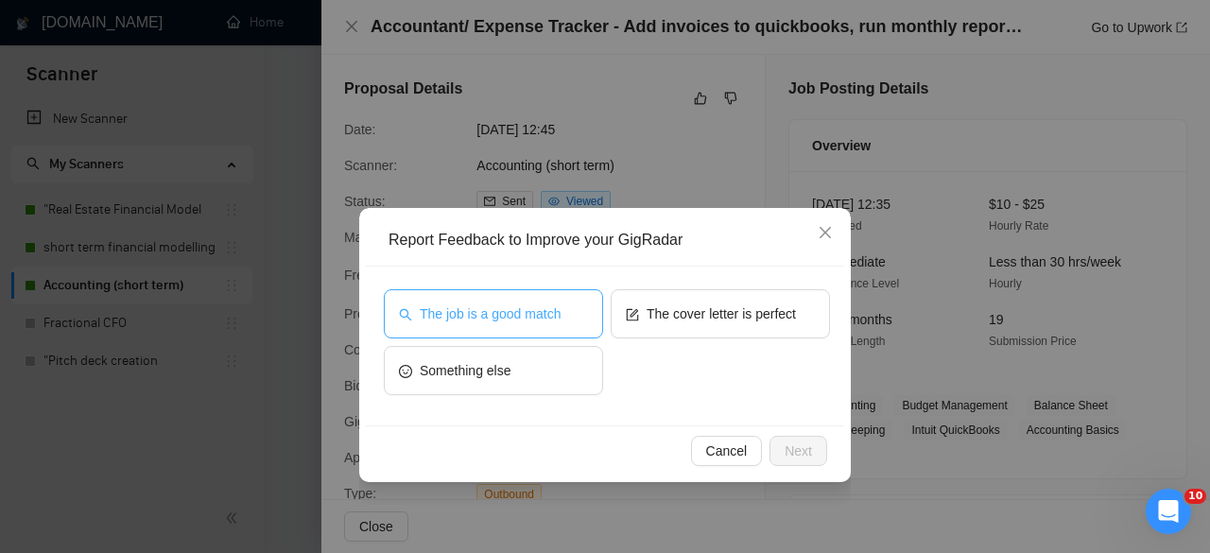
click at [512, 315] on span "The job is a good match" at bounding box center [490, 313] width 141 height 21
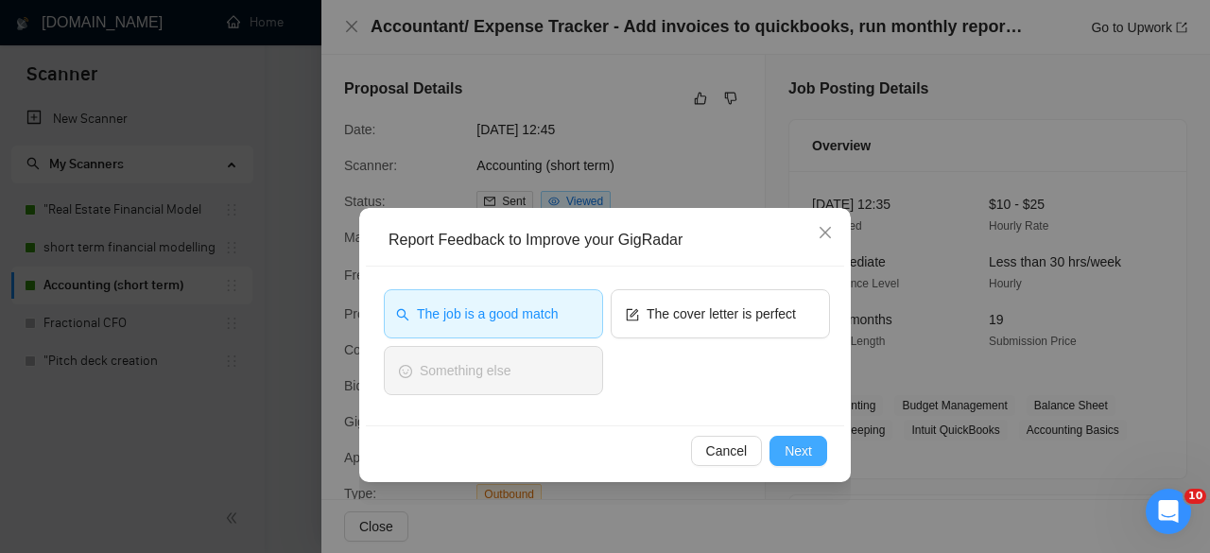
click at [802, 441] on span "Next" at bounding box center [798, 451] width 27 height 21
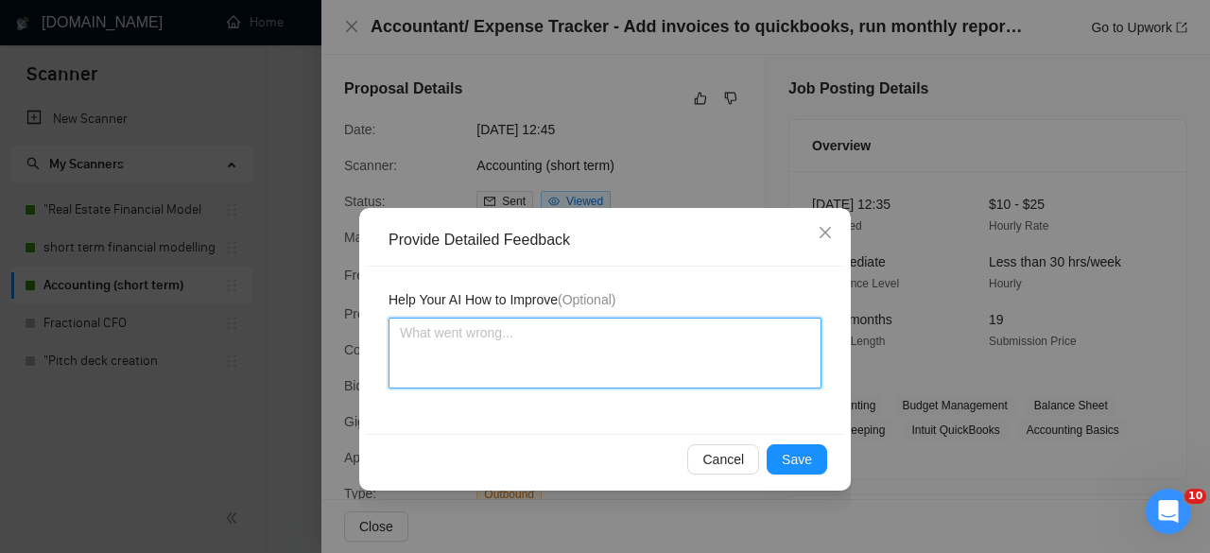
click at [649, 339] on textarea at bounding box center [605, 353] width 433 height 71
type textarea "T"
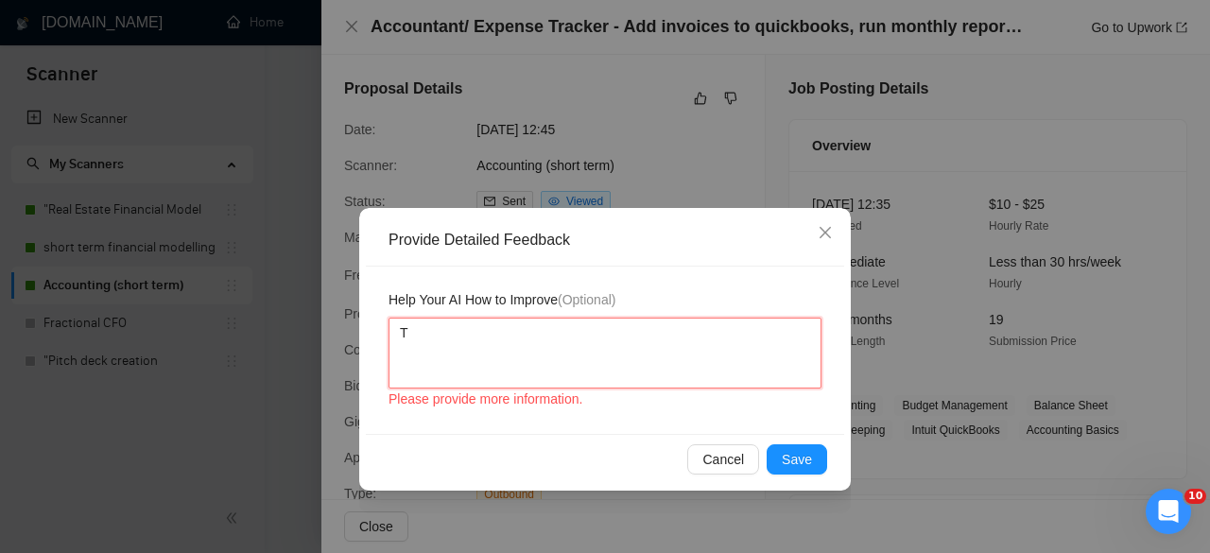
type textarea "Th"
type textarea "Thi"
type textarea "This"
type textarea "This j"
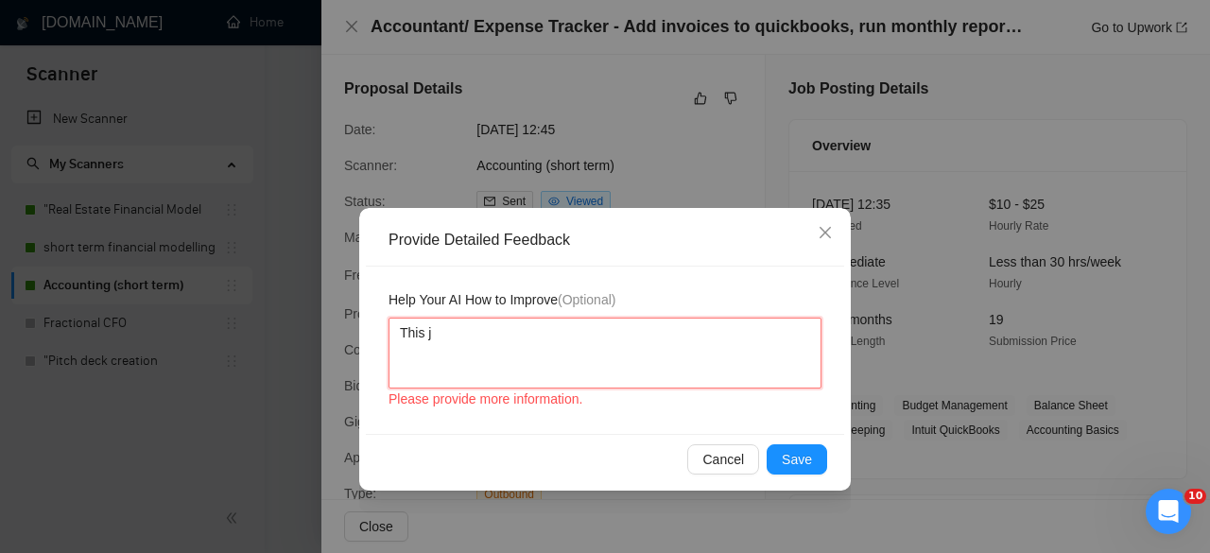
type textarea "This jo"
type textarea "This job"
type textarea "This job i"
type textarea "This job is"
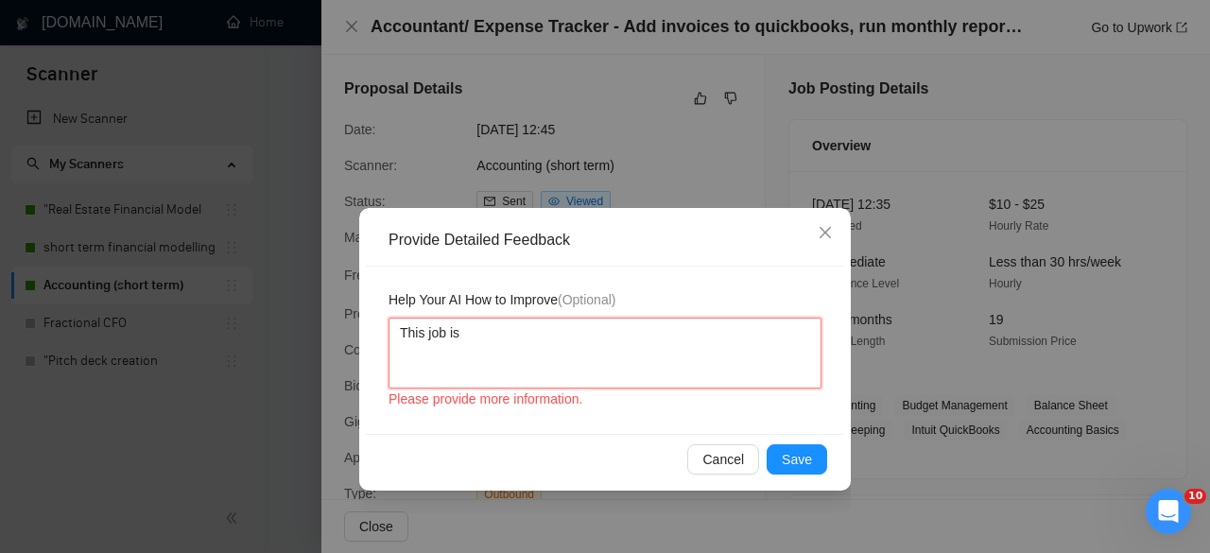
type textarea "This job is r"
type textarea "This job is re"
type textarea "This job is rel"
type textarea "This job is rele"
type textarea "This job is relev"
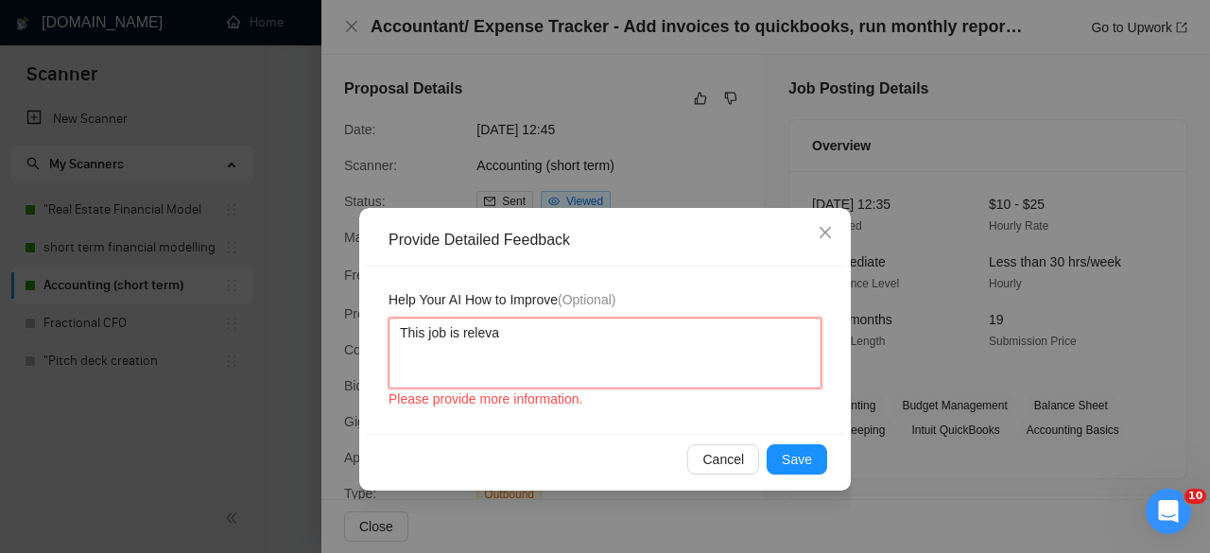
type textarea "This job is relevan"
type textarea "This job is relevant"
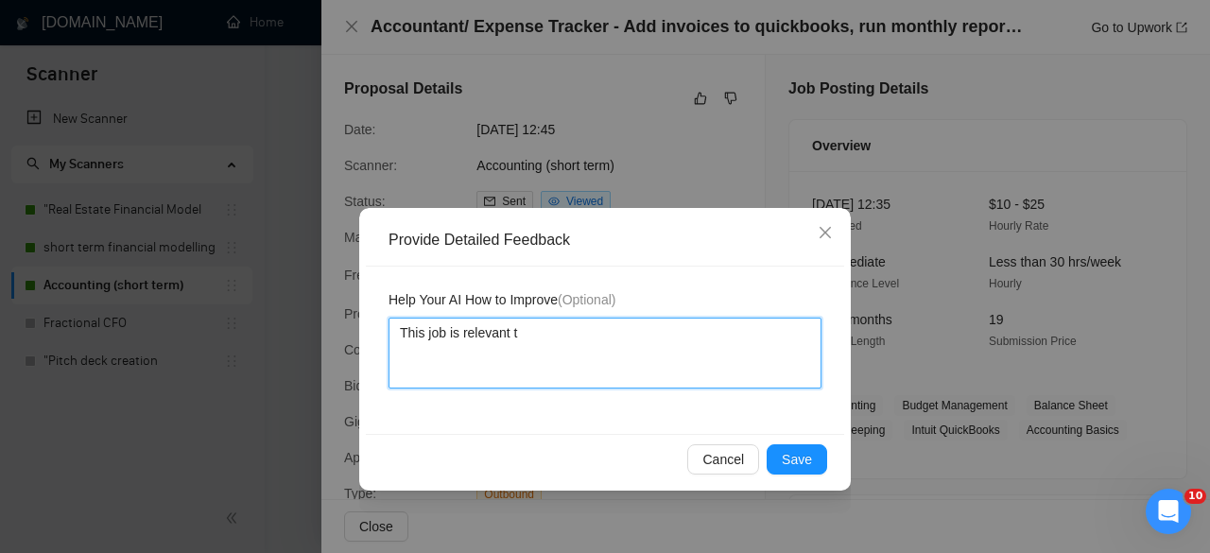
type textarea "This job is relevant to"
type textarea "This job is relevant to th"
type textarea "This job is relevant to the"
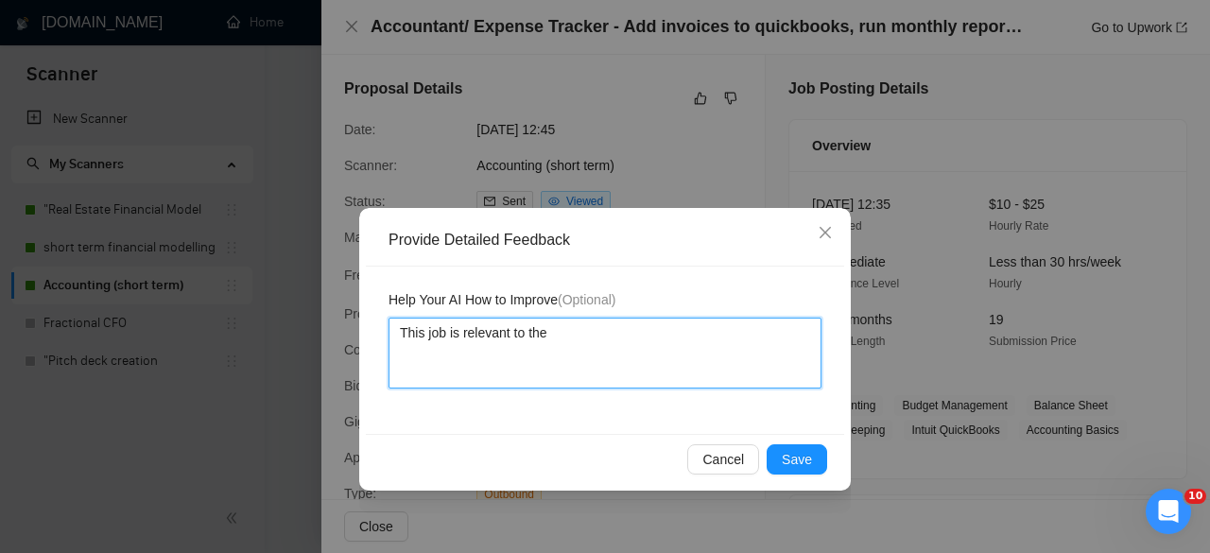
type textarea "This job is relevant to the f"
type textarea "This job is relevant to the fr"
type textarea "This job is relevant to the fre"
type textarea "This job is relevant to the free"
type textarea "This job is relevant to the freen"
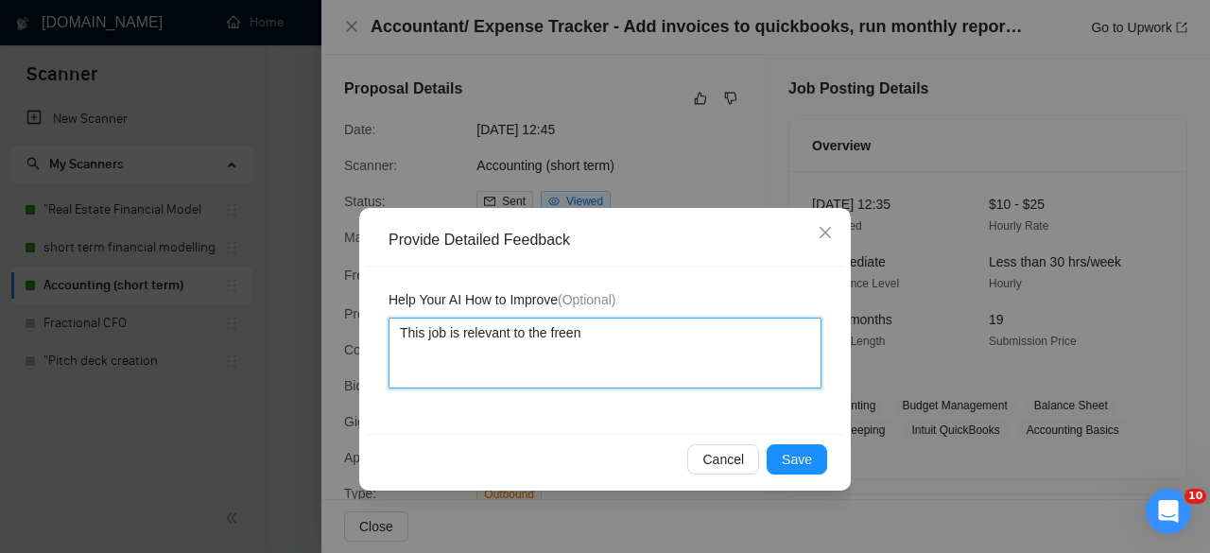
type textarea "This job is relevant to the free"
type textarea "This job is relevant to the [PERSON_NAME]"
type textarea "This job is relevant to the freela"
type textarea "This job is relevant to the freelan"
type textarea "This job is relevant to the freelanc"
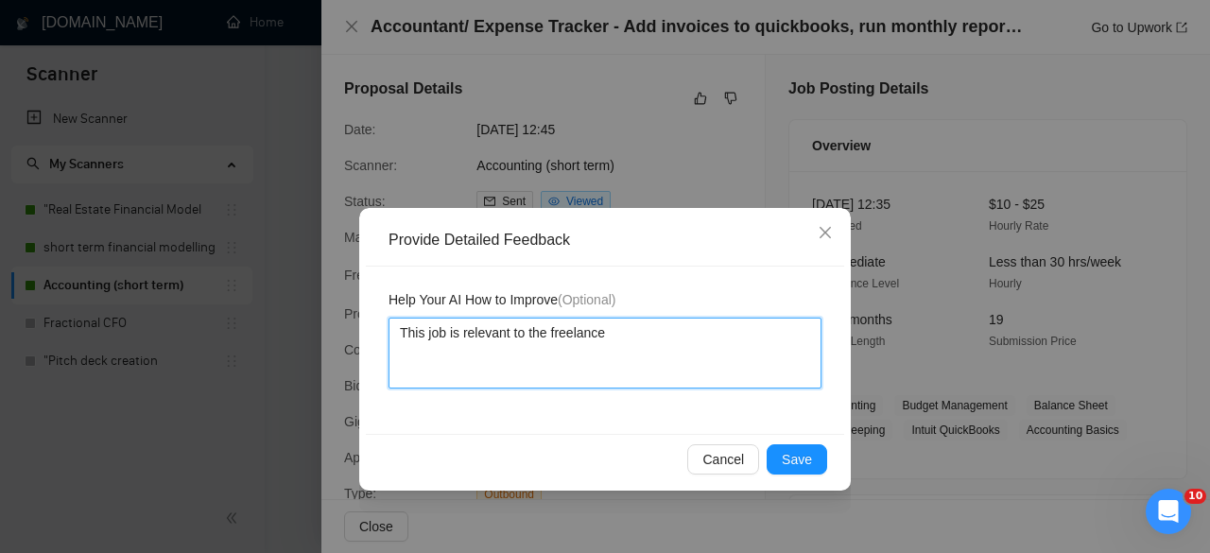
type textarea "This job is relevant to the freelancer"
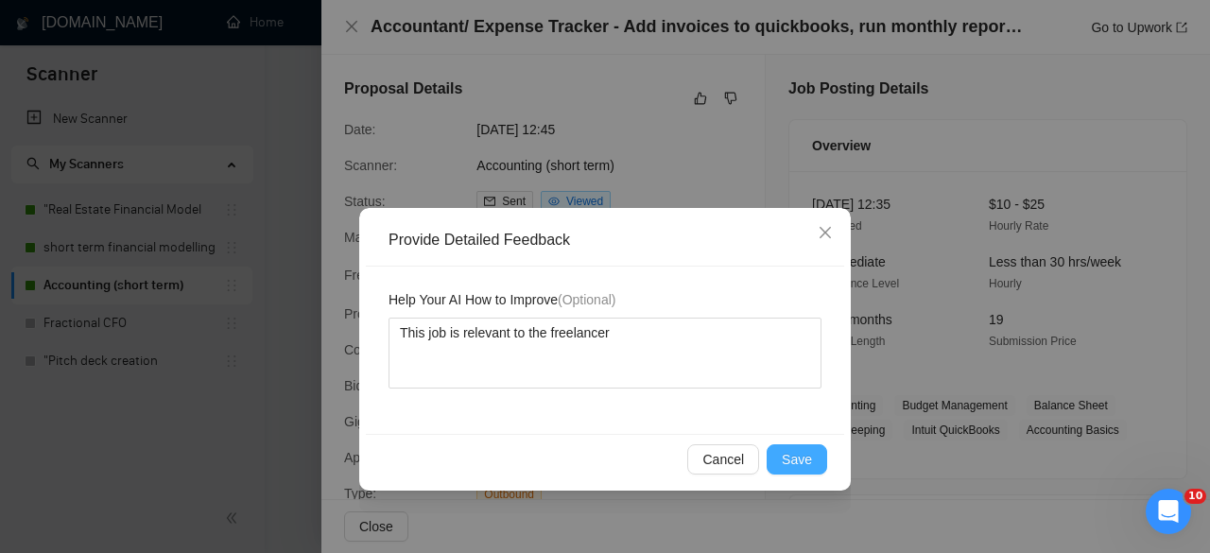
click at [803, 463] on span "Save" at bounding box center [797, 459] width 30 height 21
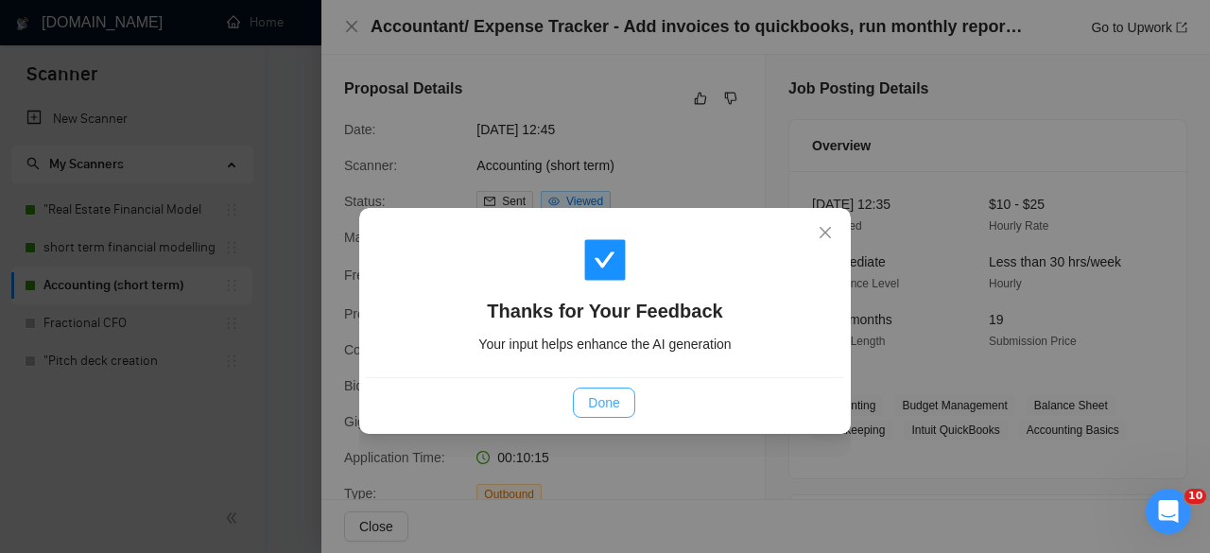
click at [598, 402] on span "Done" at bounding box center [603, 402] width 31 height 21
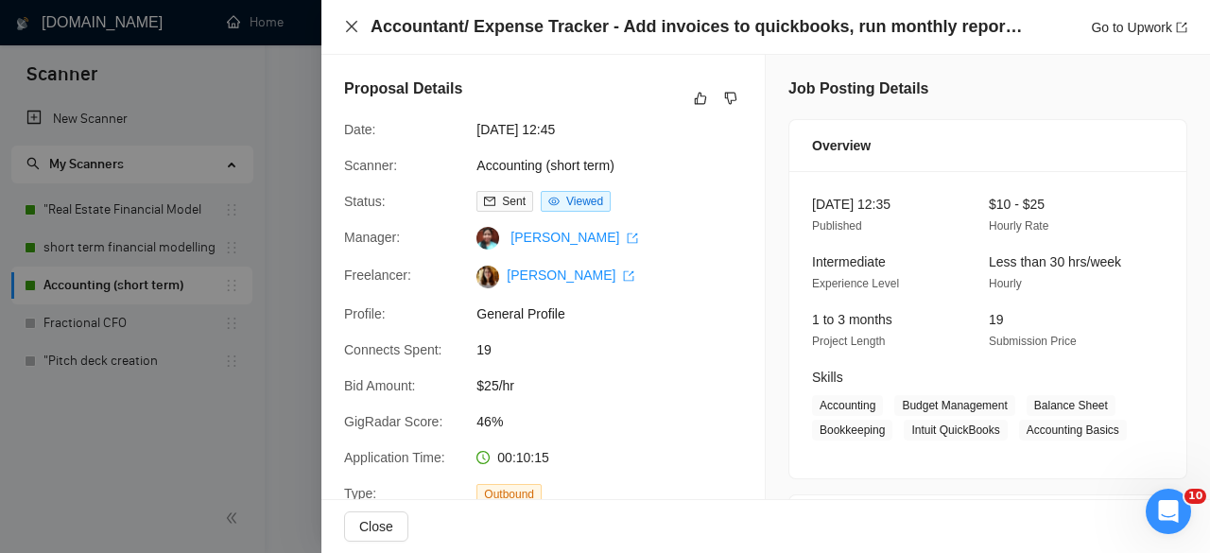
click at [353, 23] on icon "close" at bounding box center [351, 26] width 15 height 15
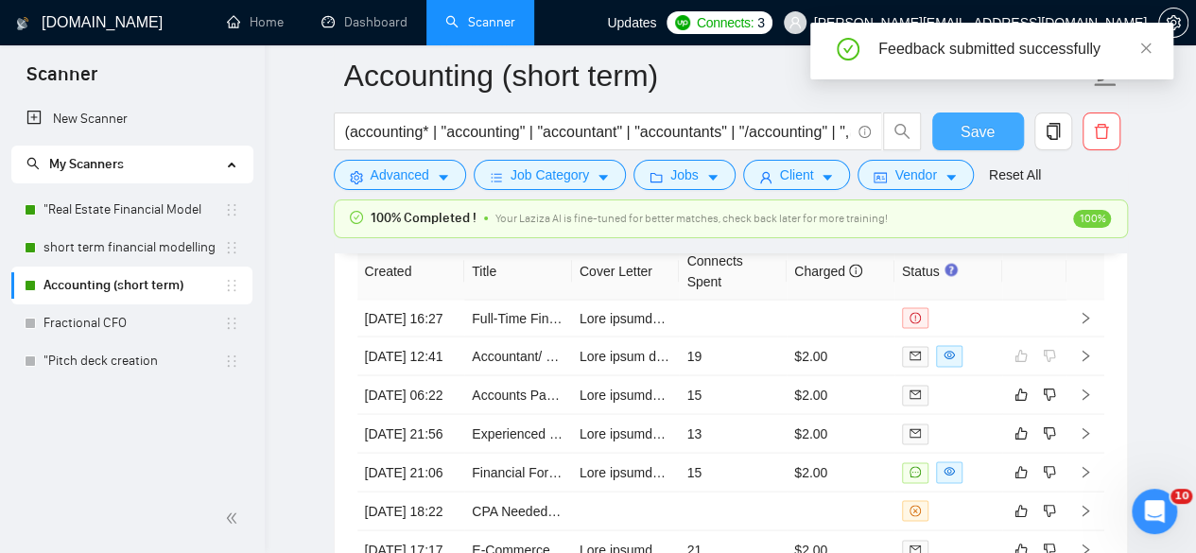
click at [982, 129] on span "Save" at bounding box center [978, 132] width 34 height 24
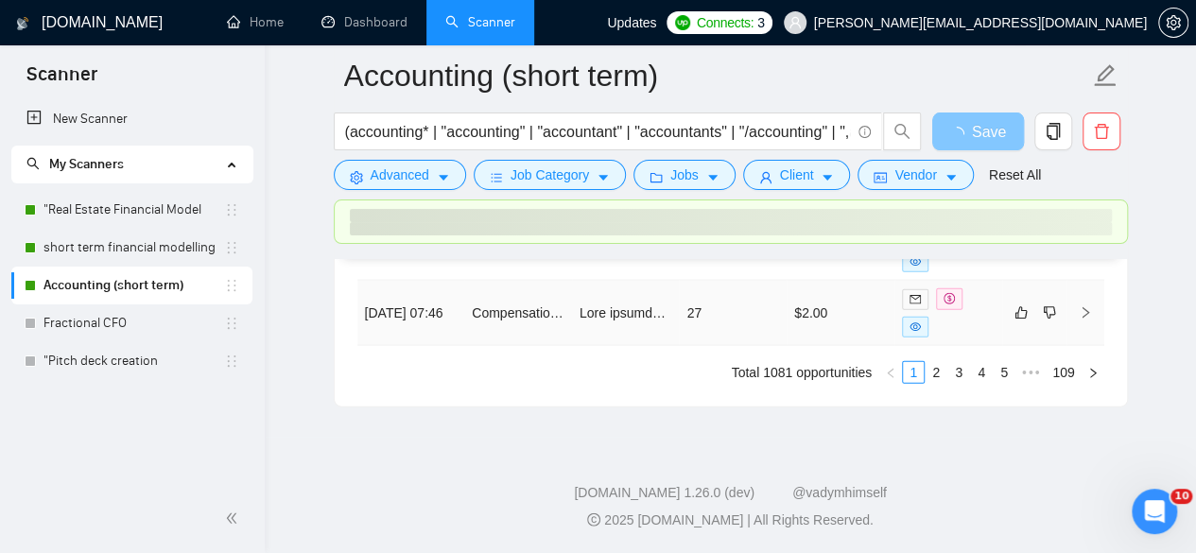
scroll to position [5629, 0]
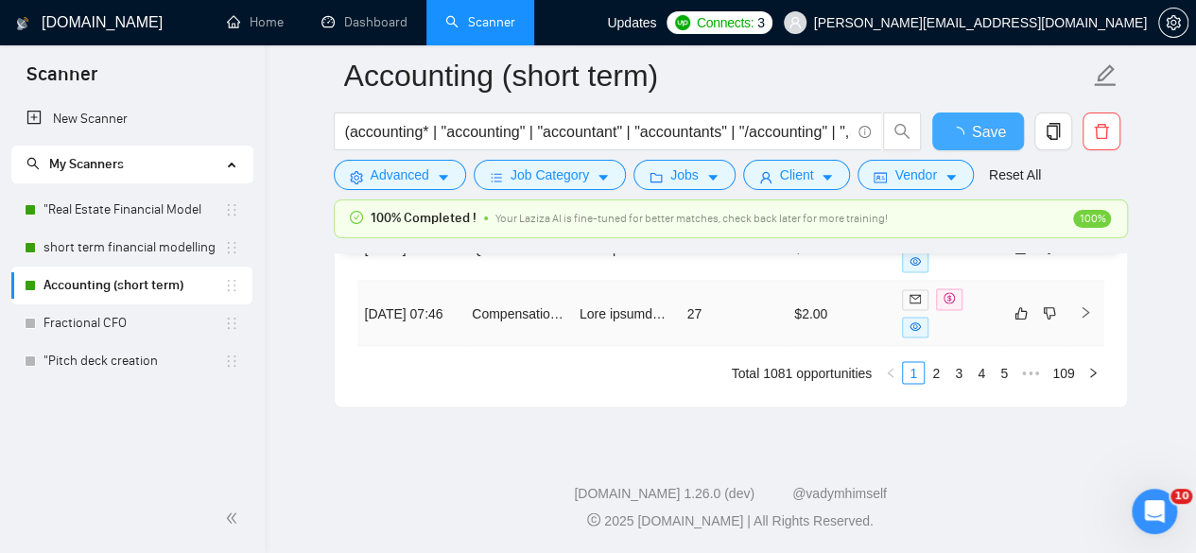
checkbox input "true"
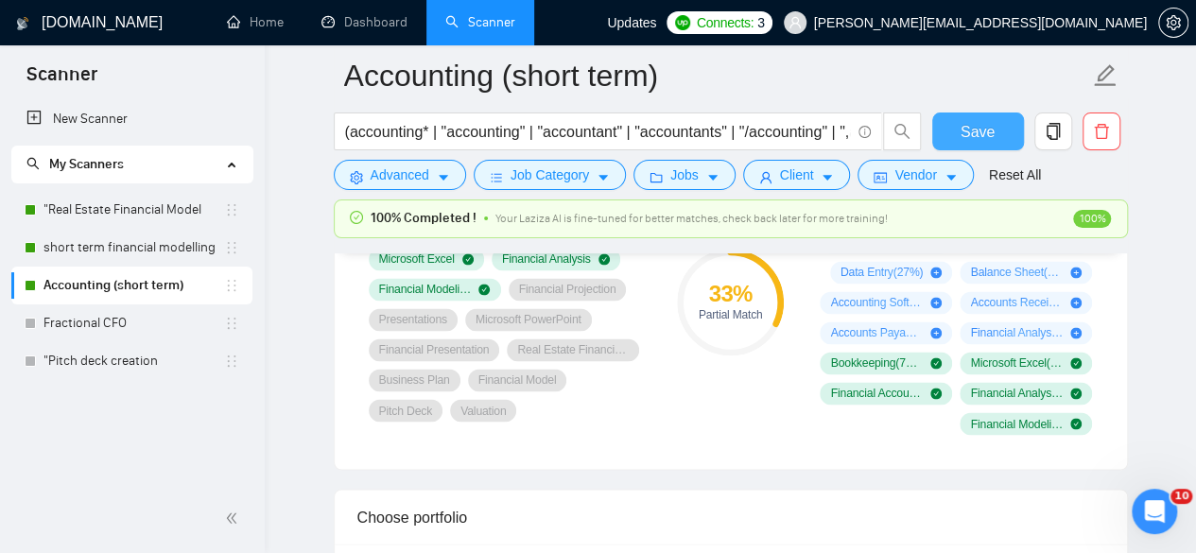
scroll to position [1314, 0]
